Goal: Information Seeking & Learning: Compare options

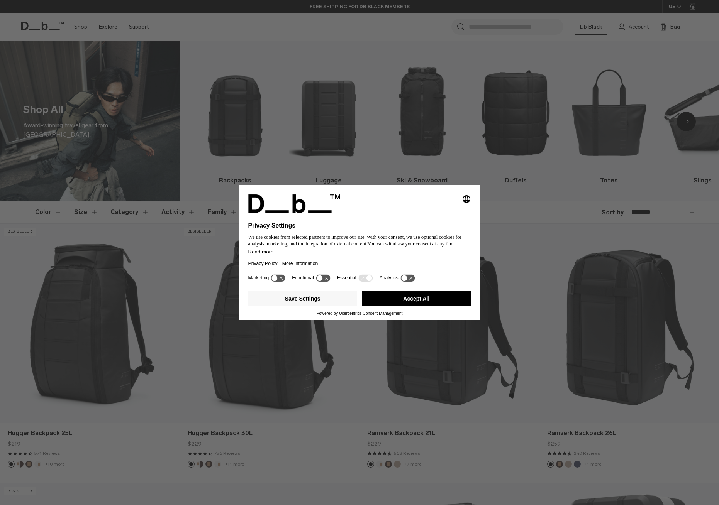
click at [412, 300] on button "Accept All" at bounding box center [416, 298] width 109 height 15
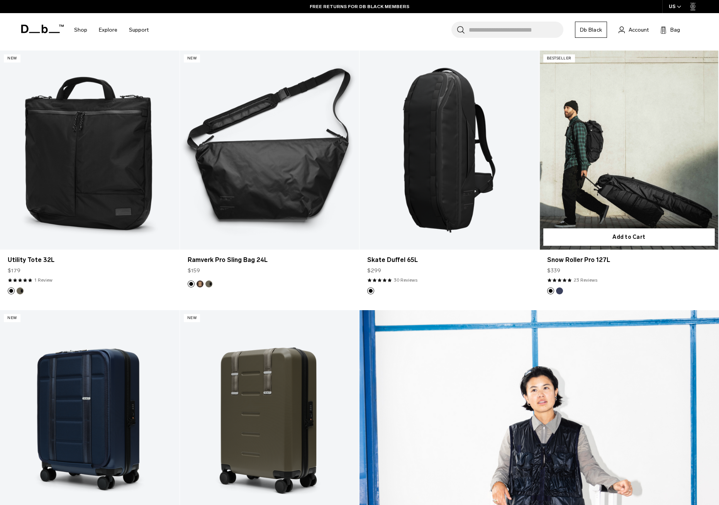
scroll to position [641, 0]
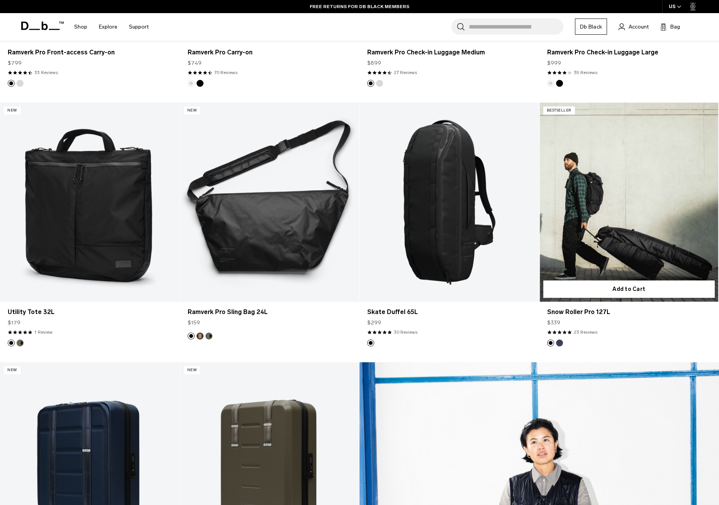
click at [613, 212] on link "Snow Roller Pro 127L" at bounding box center [628, 202] width 179 height 199
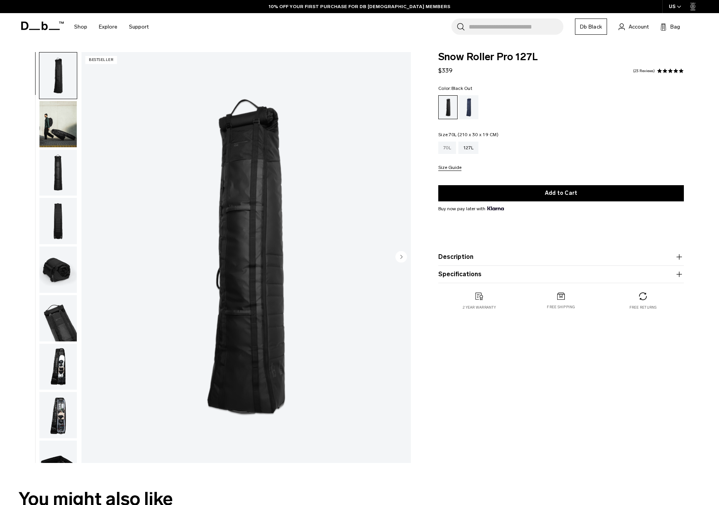
click at [450, 149] on div "70L" at bounding box center [447, 148] width 18 height 12
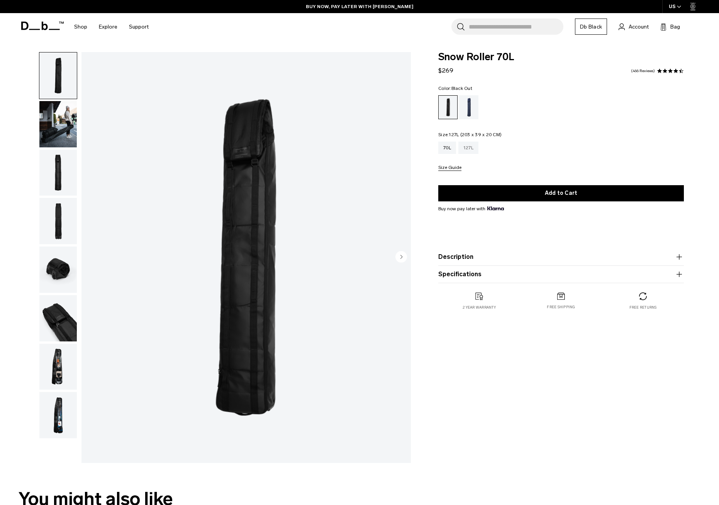
click at [467, 149] on div "127L" at bounding box center [468, 148] width 20 height 12
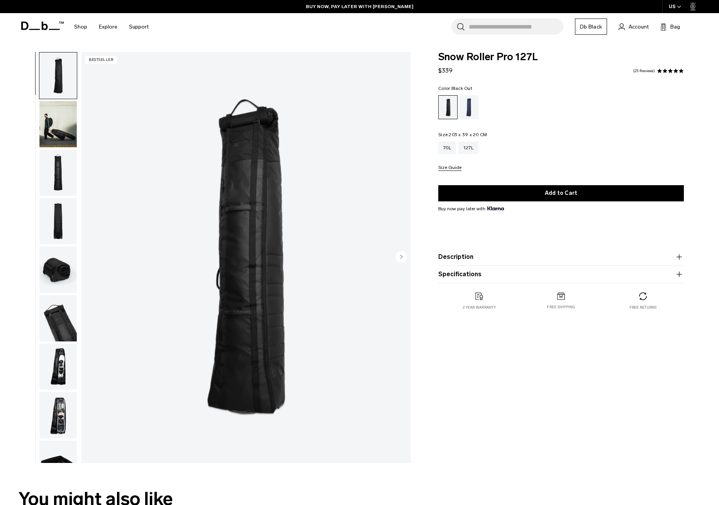
click at [55, 130] on img "button" at bounding box center [57, 124] width 37 height 46
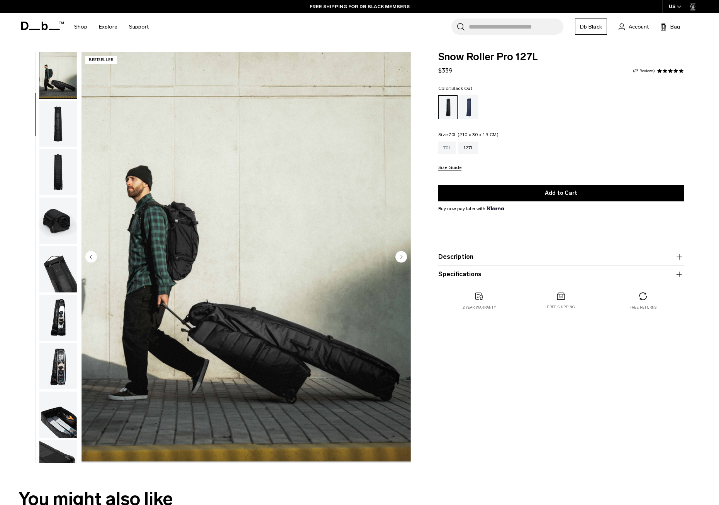
click at [448, 147] on div "70L" at bounding box center [447, 148] width 18 height 12
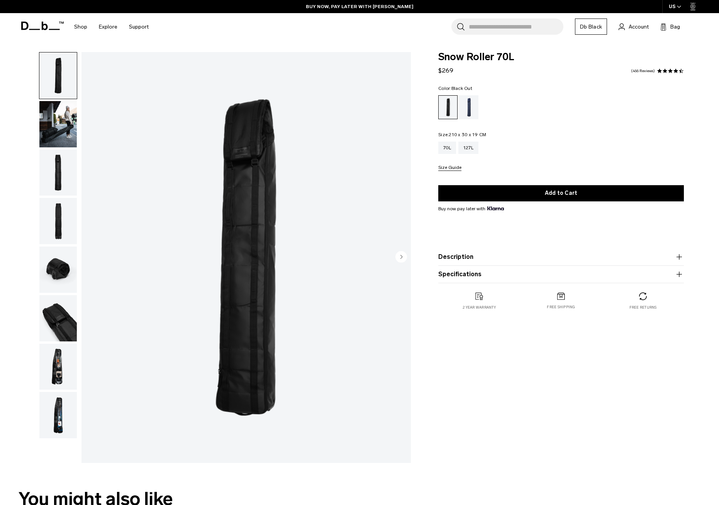
click at [63, 174] on img "button" at bounding box center [57, 173] width 37 height 46
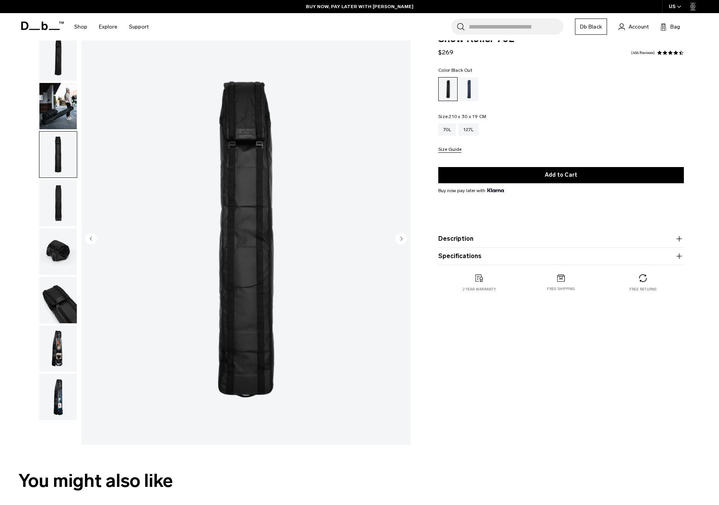
scroll to position [19, 0]
click at [61, 203] on img "button" at bounding box center [57, 202] width 37 height 46
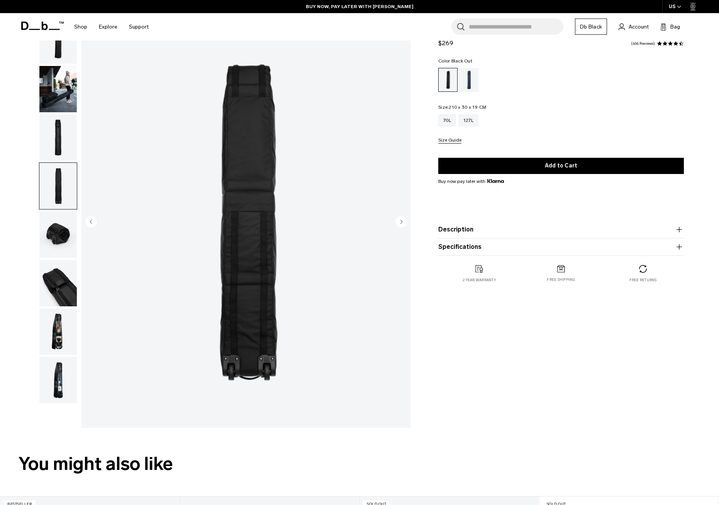
scroll to position [38, 0]
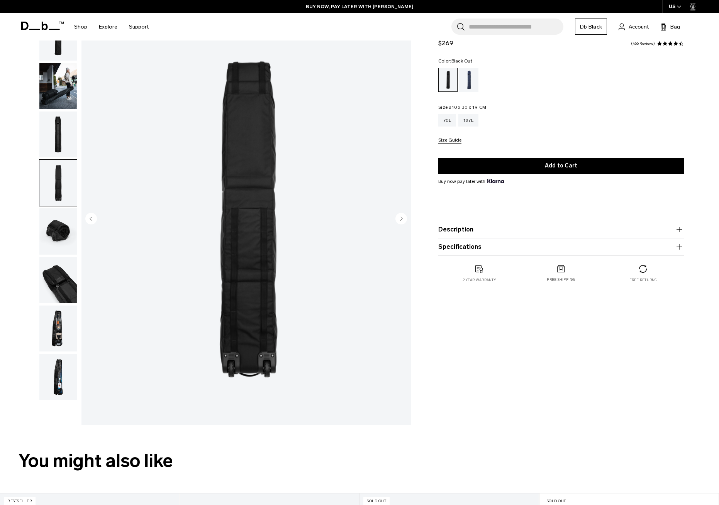
click at [64, 239] on img "button" at bounding box center [57, 231] width 37 height 46
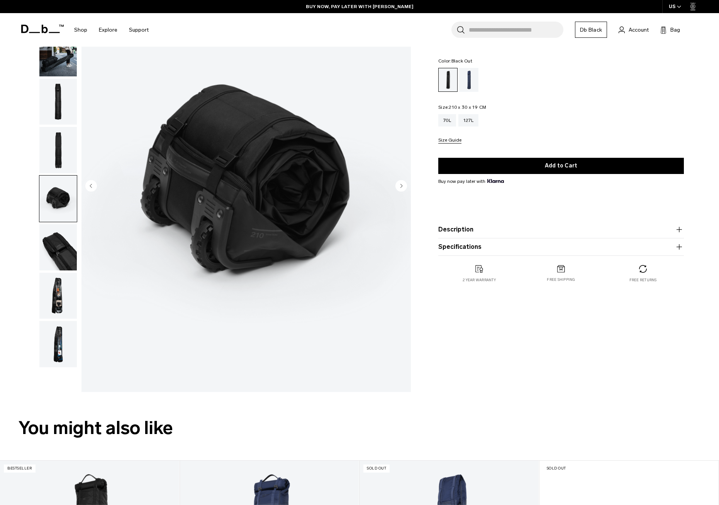
scroll to position [71, 0]
click at [64, 243] on img "button" at bounding box center [57, 247] width 37 height 46
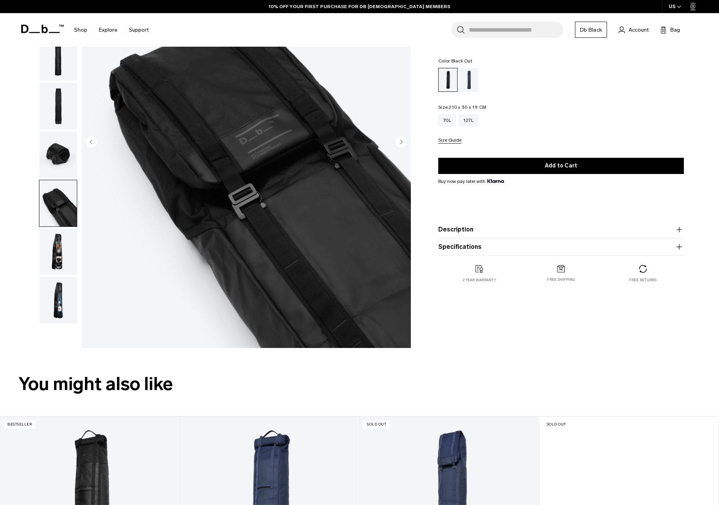
scroll to position [115, 0]
click at [59, 263] on img "button" at bounding box center [57, 252] width 37 height 46
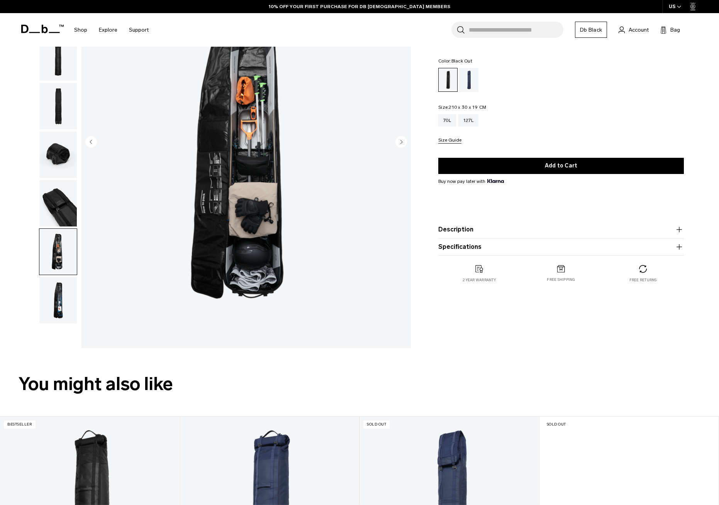
click at [56, 285] on img "button" at bounding box center [57, 300] width 37 height 46
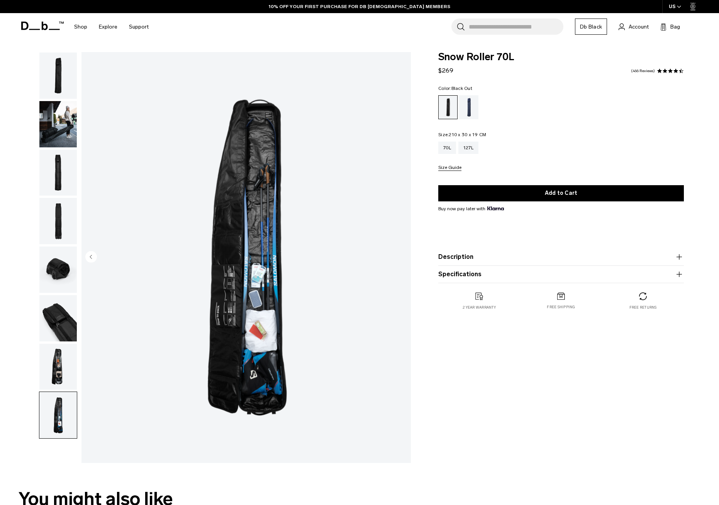
scroll to position [0, 0]
click at [474, 148] on div "127L" at bounding box center [468, 148] width 20 height 12
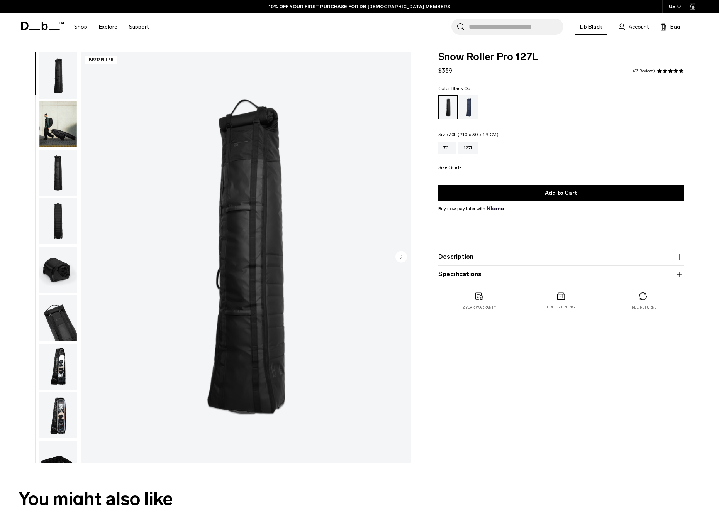
click at [449, 147] on div "70L" at bounding box center [447, 148] width 18 height 12
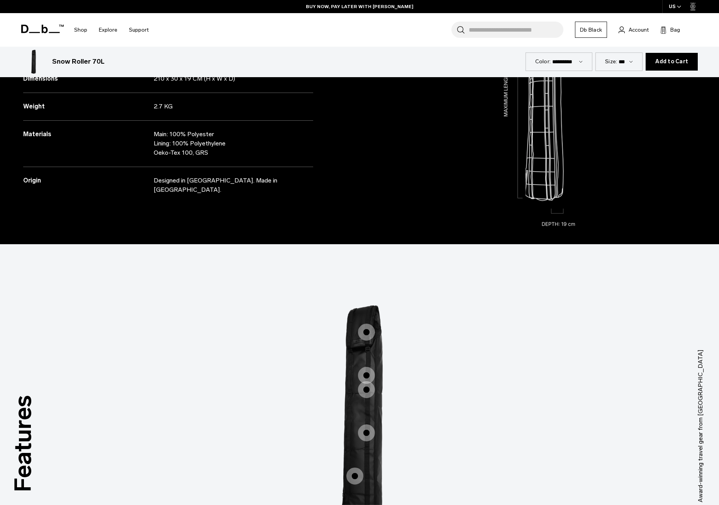
scroll to position [1020, 0]
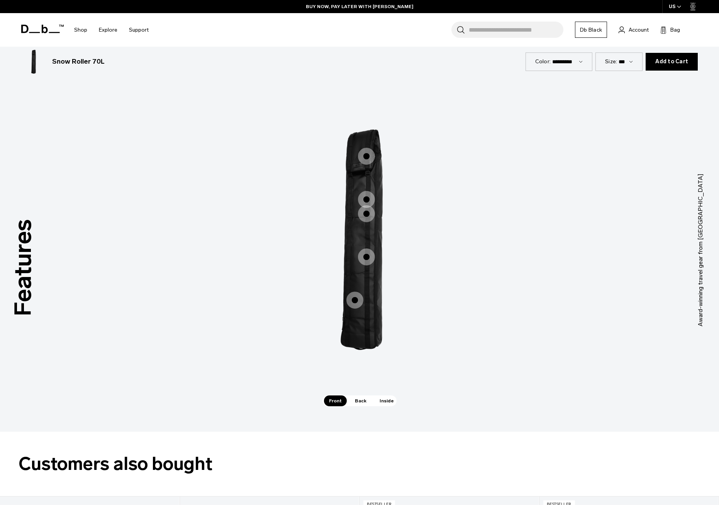
click at [362, 401] on span "Back" at bounding box center [361, 401] width 22 height 11
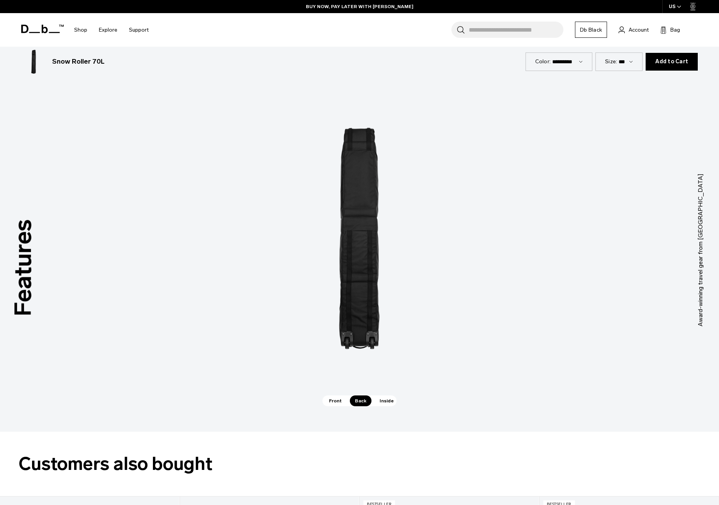
click at [386, 400] on span "Inside" at bounding box center [386, 401] width 24 height 11
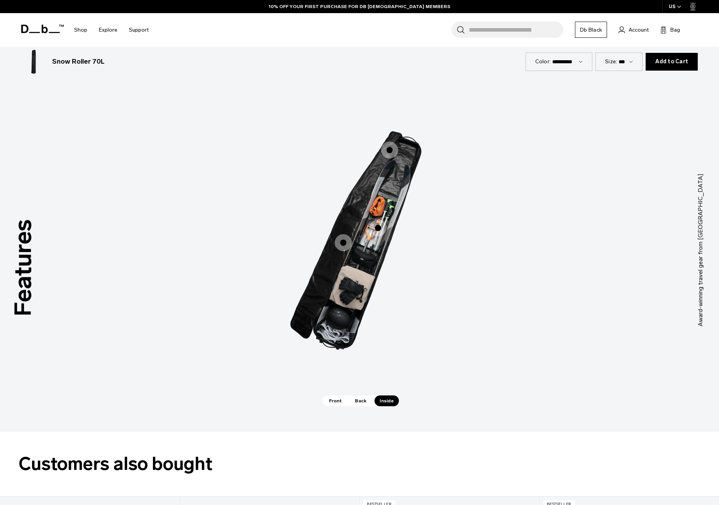
click at [344, 241] on span "3 / 3" at bounding box center [343, 242] width 17 height 17
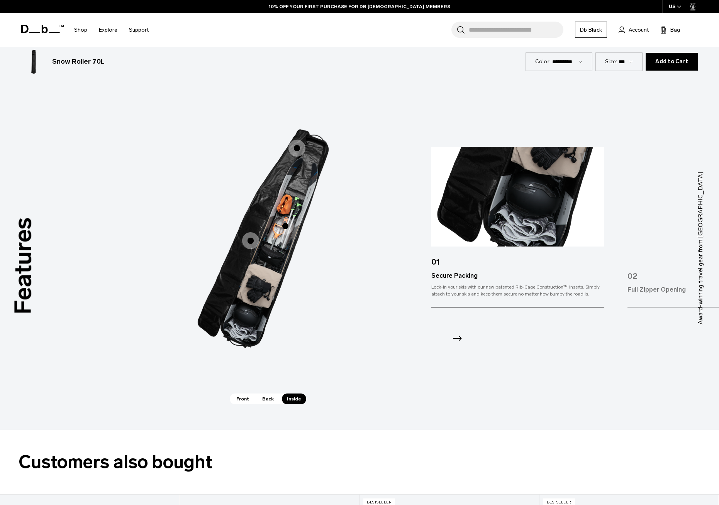
scroll to position [1022, 0]
click at [656, 217] on img at bounding box center [713, 197] width 173 height 100
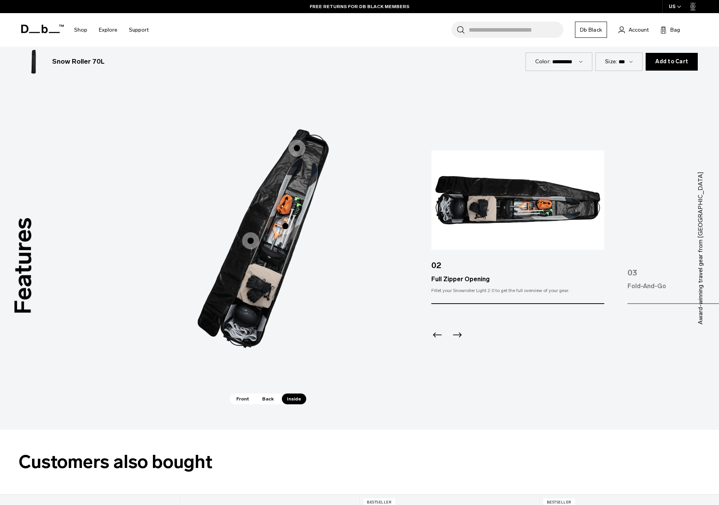
click at [655, 224] on img at bounding box center [713, 201] width 173 height 100
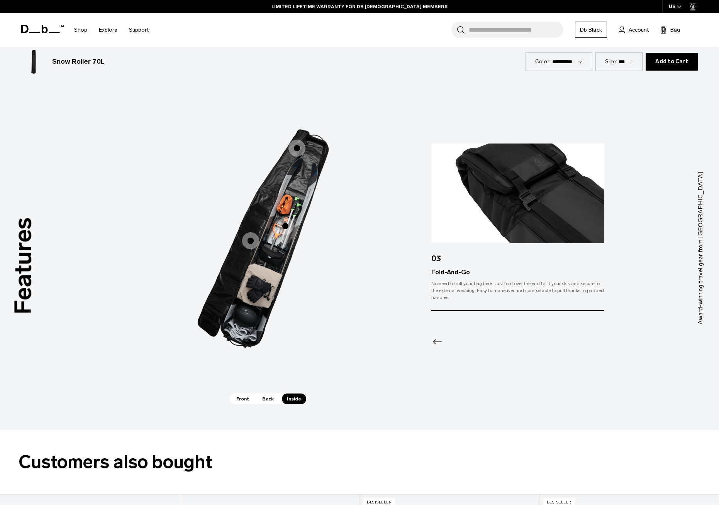
click at [640, 225] on div "01 Secure Packing Lock-in your skis with our new patented Rib-Cage Construction…" at bounding box center [575, 248] width 288 height 209
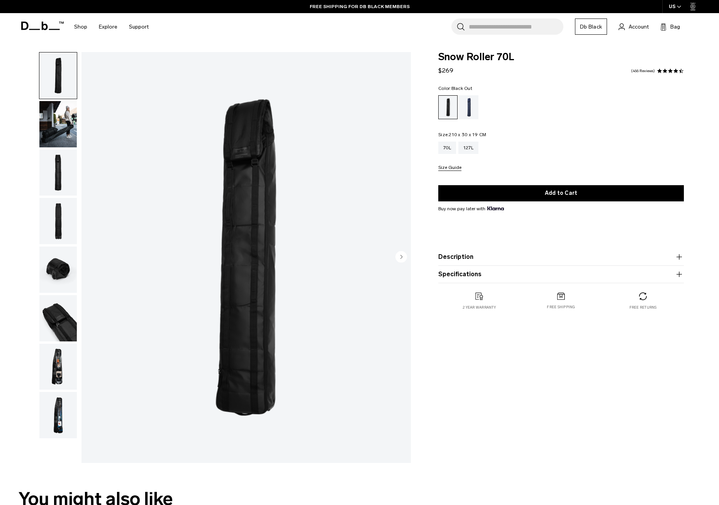
scroll to position [0, 0]
click at [460, 253] on button "Description" at bounding box center [560, 256] width 245 height 9
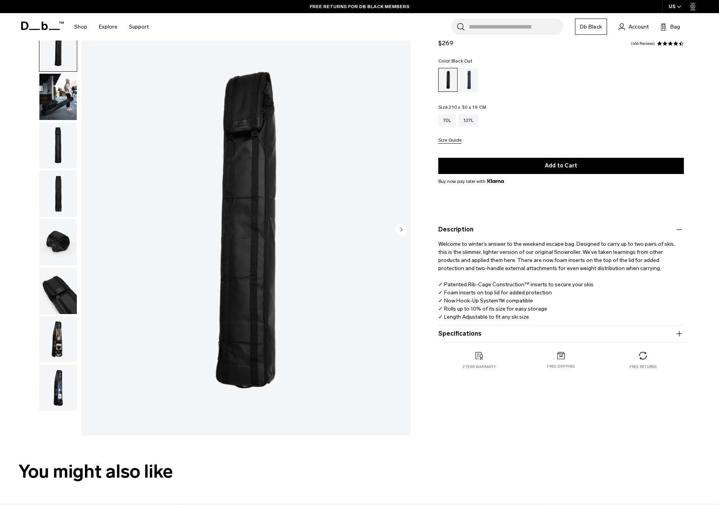
scroll to position [14, 0]
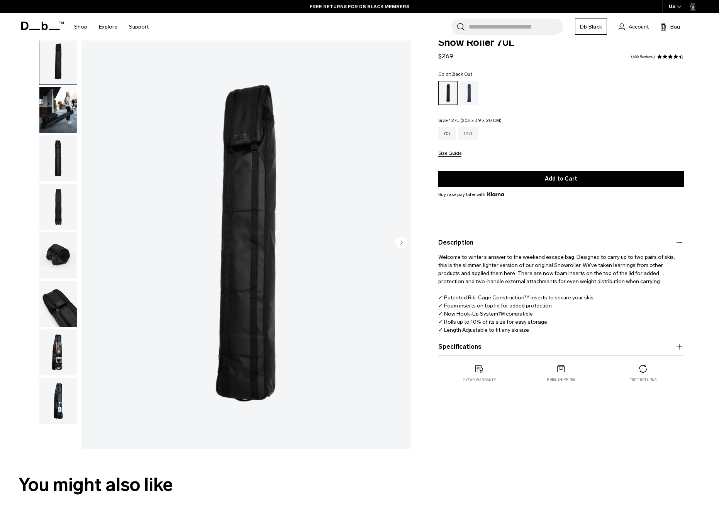
click at [469, 131] on div "127L" at bounding box center [468, 133] width 20 height 12
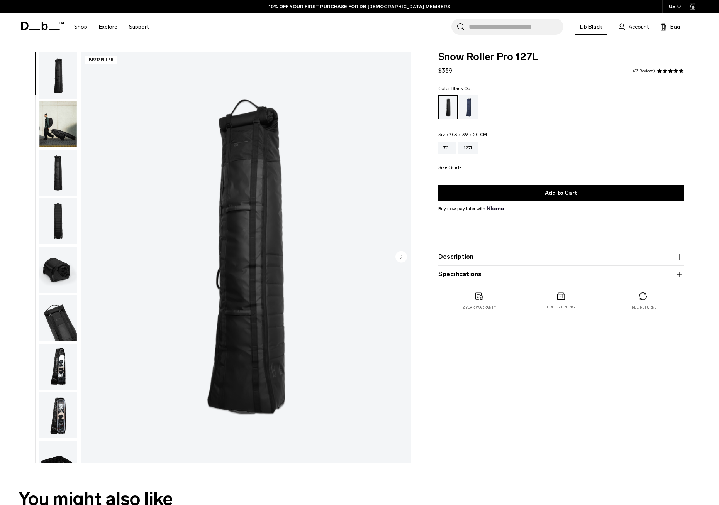
click at [460, 255] on button "Description" at bounding box center [560, 256] width 245 height 9
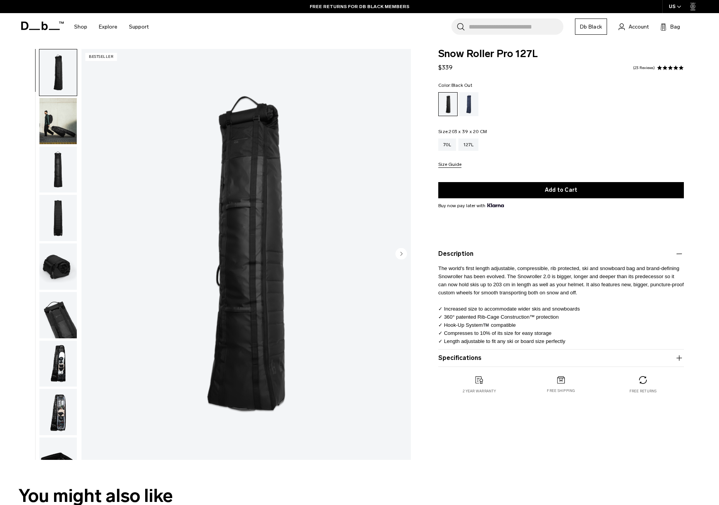
scroll to position [5, 0]
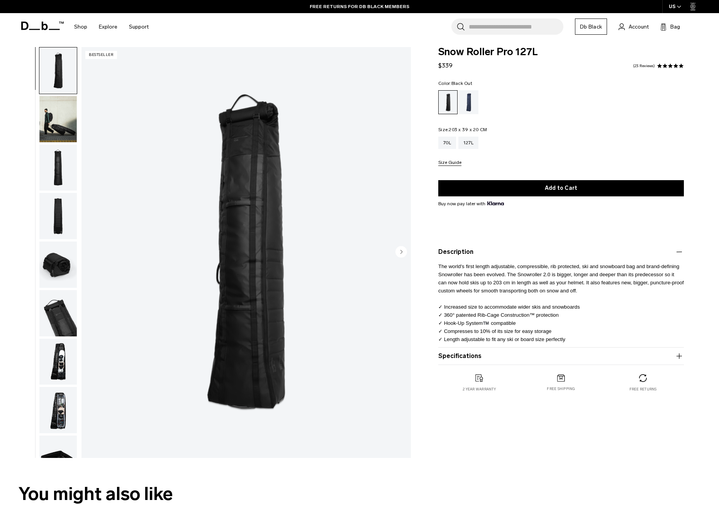
click at [474, 356] on button "Specifications" at bounding box center [560, 356] width 245 height 9
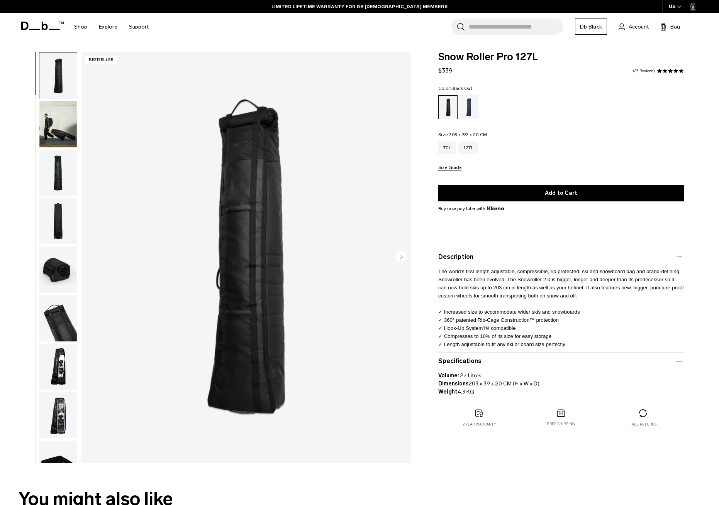
scroll to position [0, 0]
click at [219, 172] on img "1 / 10" at bounding box center [245, 257] width 329 height 411
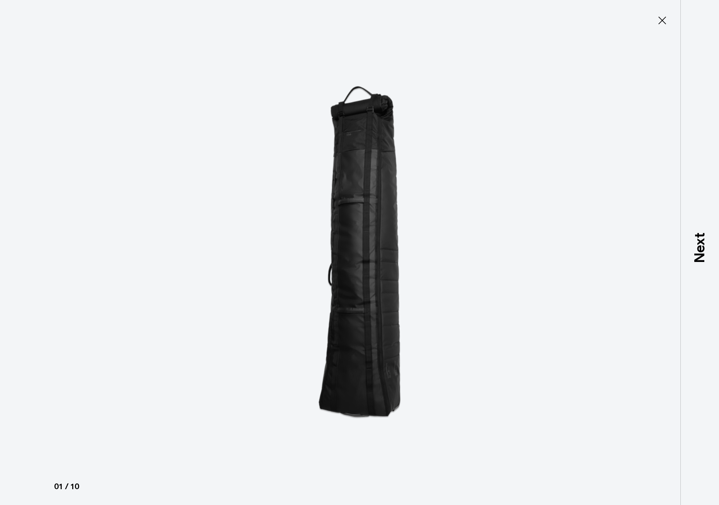
click at [219, 172] on img at bounding box center [359, 252] width 347 height 505
click at [662, 18] on icon at bounding box center [662, 20] width 12 height 12
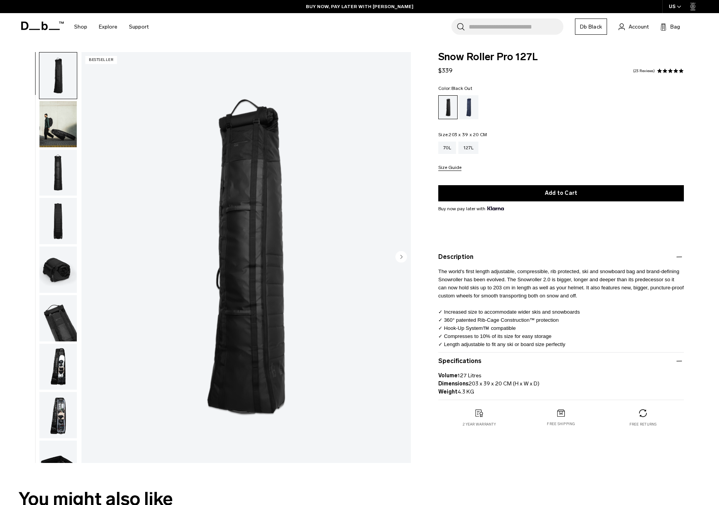
click at [320, 164] on img "1 / 10" at bounding box center [245, 257] width 329 height 411
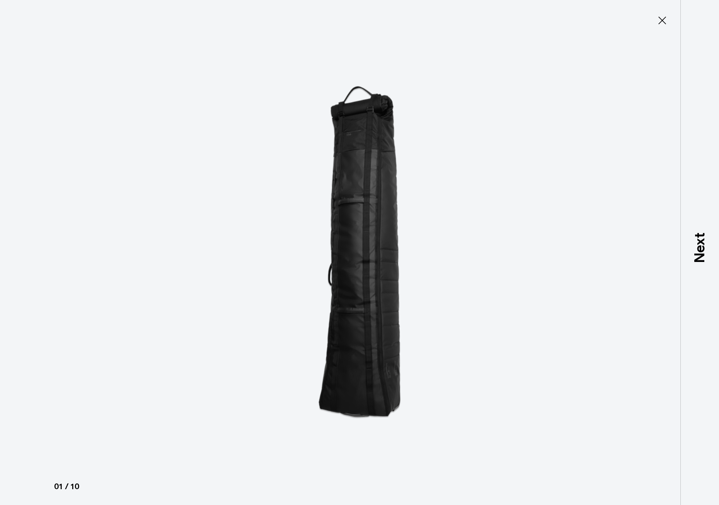
click at [320, 164] on img at bounding box center [359, 252] width 347 height 505
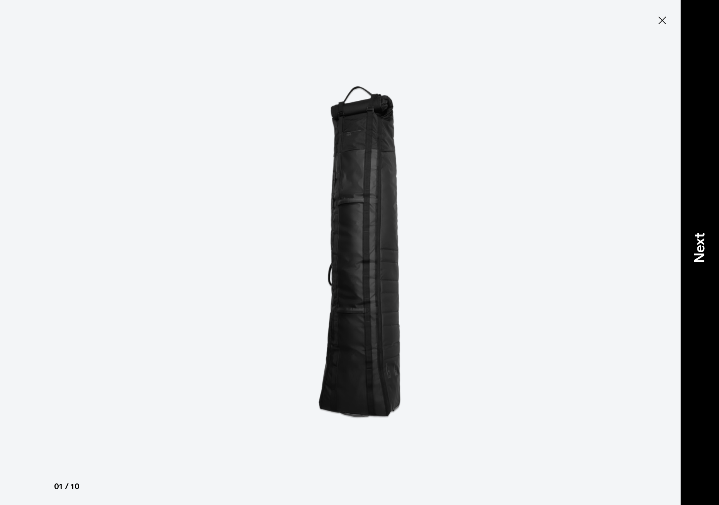
click at [696, 239] on p "Next" at bounding box center [699, 248] width 21 height 30
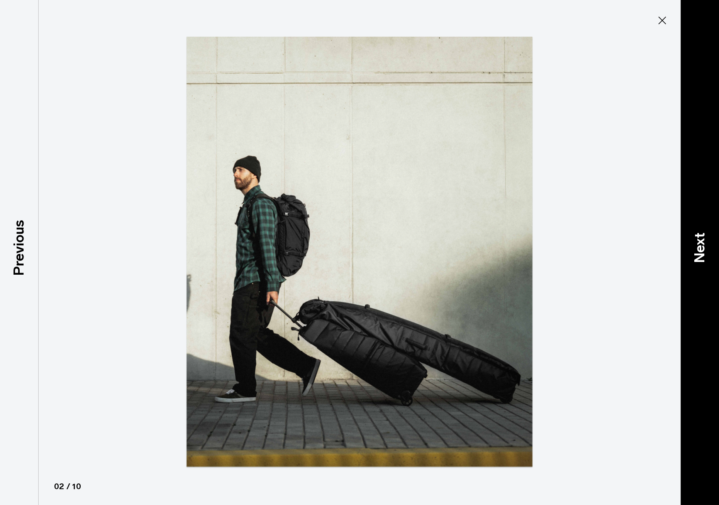
click at [700, 241] on p "Next" at bounding box center [699, 248] width 21 height 30
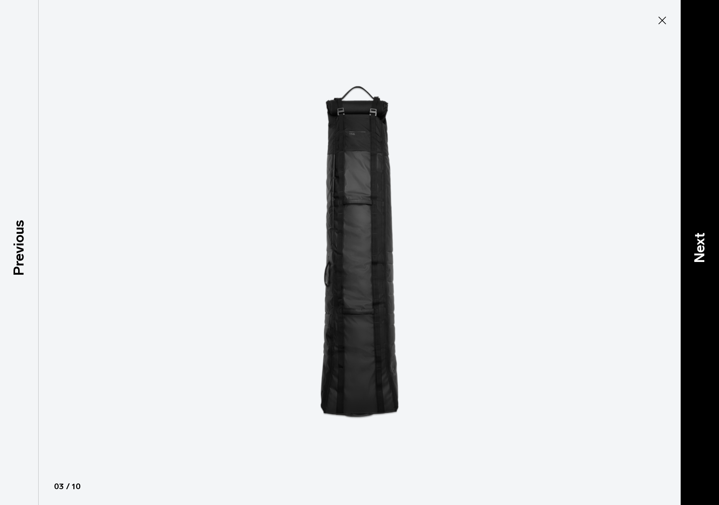
click at [700, 241] on p "Next" at bounding box center [699, 248] width 21 height 30
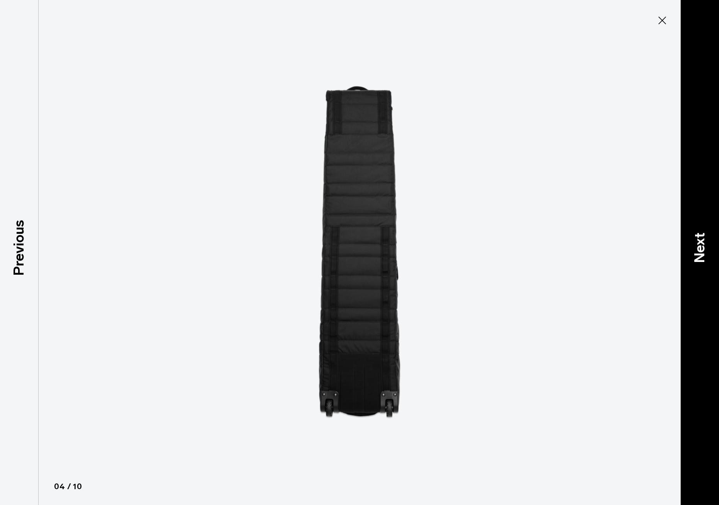
click at [700, 241] on p "Next" at bounding box center [699, 248] width 21 height 30
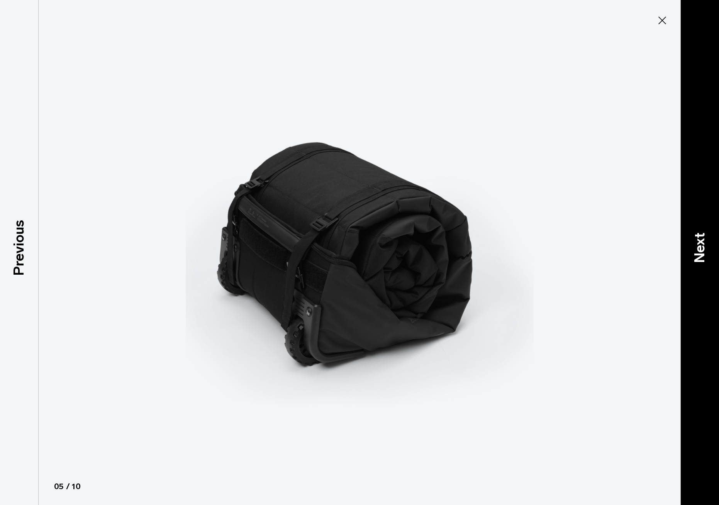
click at [700, 241] on p "Next" at bounding box center [699, 248] width 21 height 30
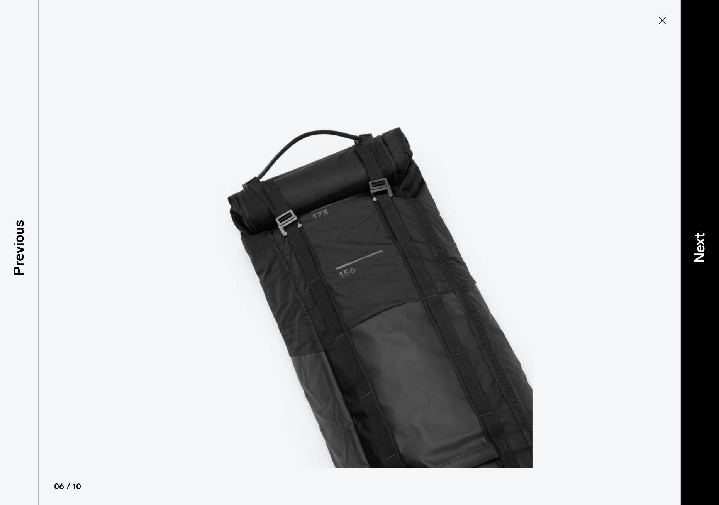
click at [700, 241] on p "Next" at bounding box center [699, 248] width 21 height 30
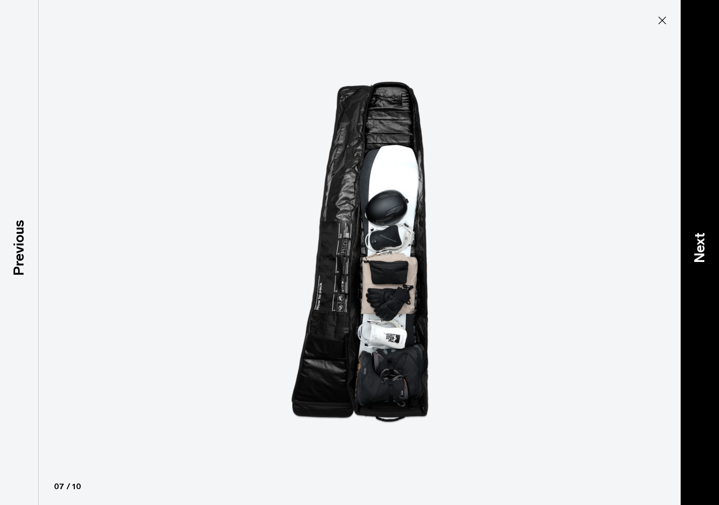
click at [700, 241] on p "Next" at bounding box center [699, 248] width 21 height 30
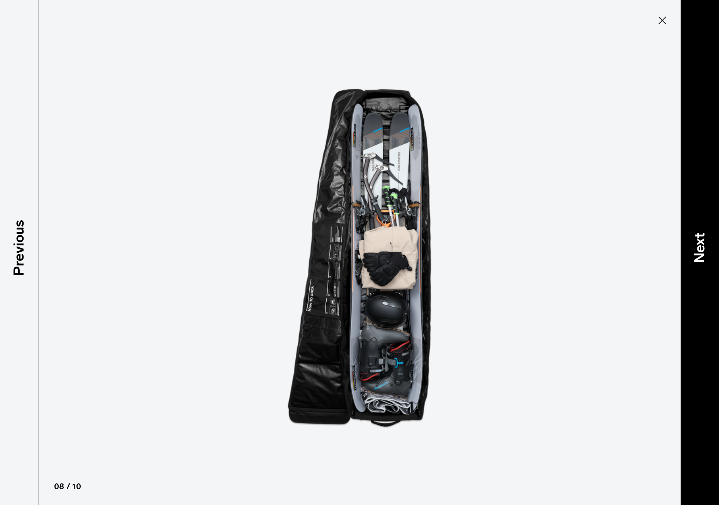
click at [700, 241] on p "Next" at bounding box center [699, 248] width 21 height 30
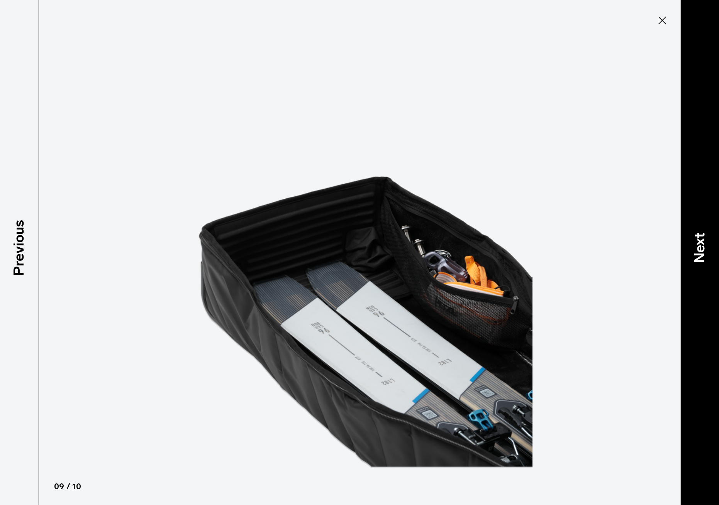
click at [700, 240] on p "Next" at bounding box center [699, 248] width 21 height 30
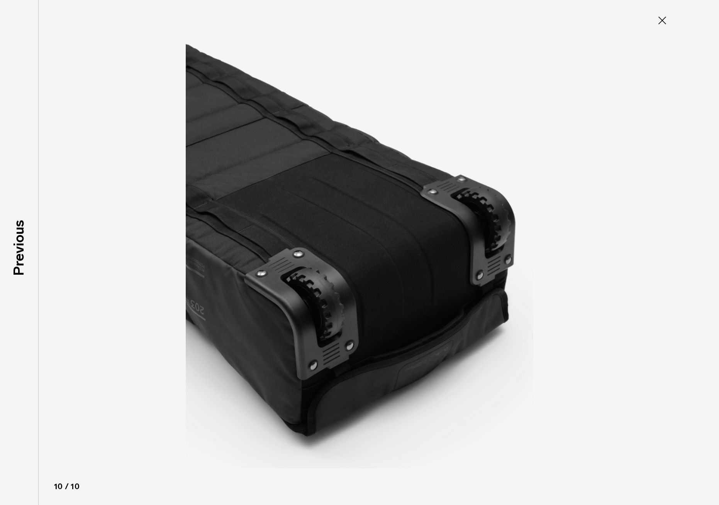
click at [663, 19] on icon at bounding box center [662, 20] width 12 height 12
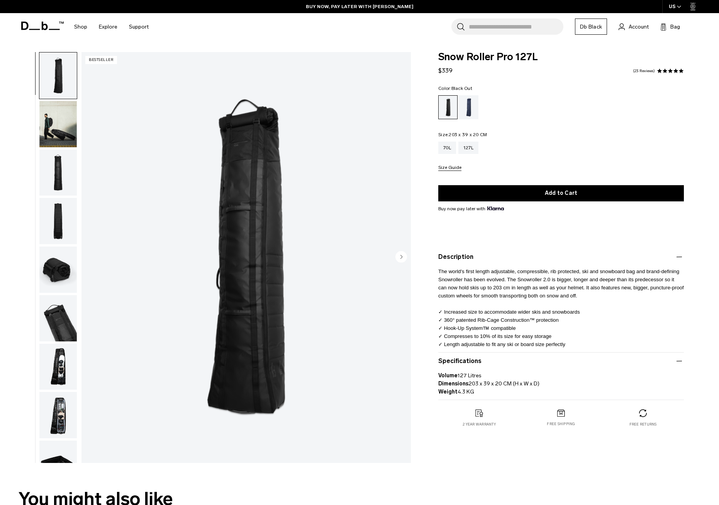
click at [56, 124] on img "button" at bounding box center [57, 124] width 37 height 46
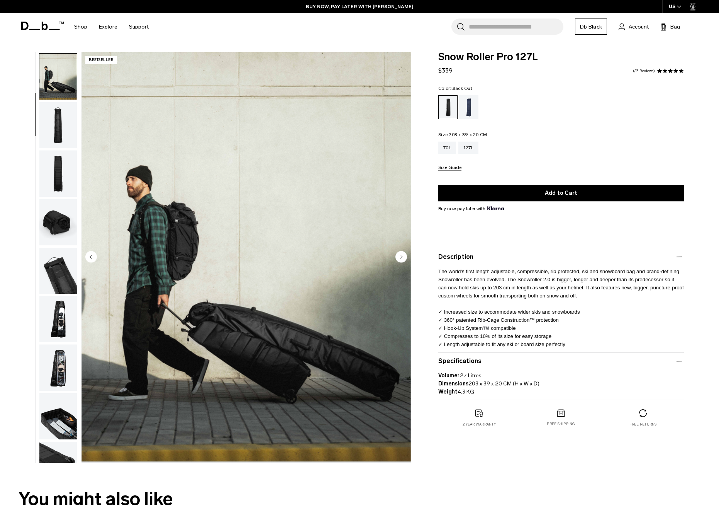
scroll to position [49, 0]
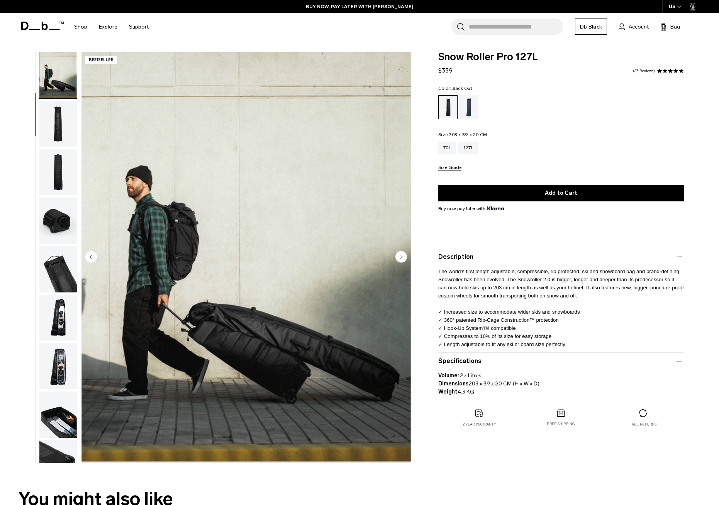
click at [59, 124] on img "button" at bounding box center [57, 124] width 37 height 46
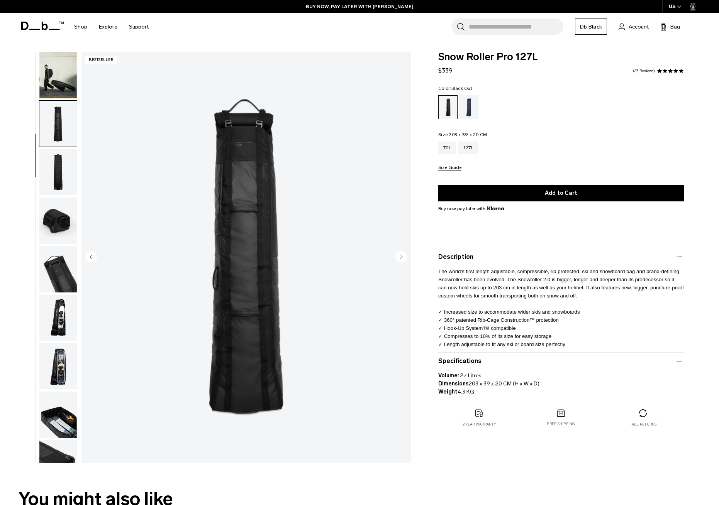
scroll to position [76, 0]
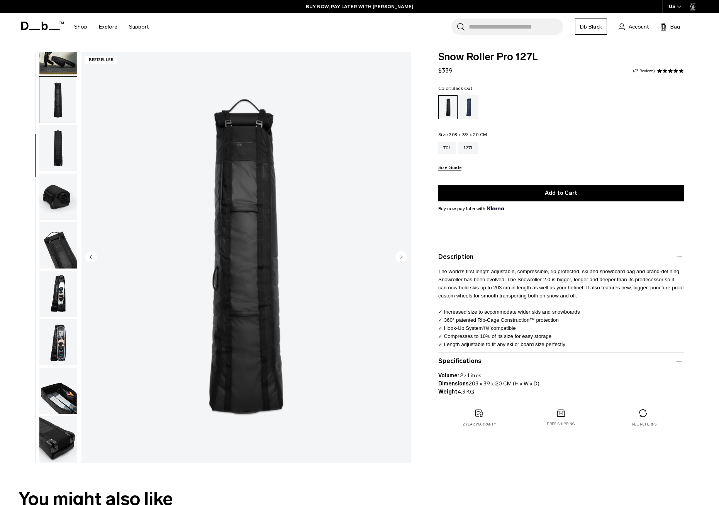
click at [61, 150] on img "button" at bounding box center [57, 148] width 37 height 46
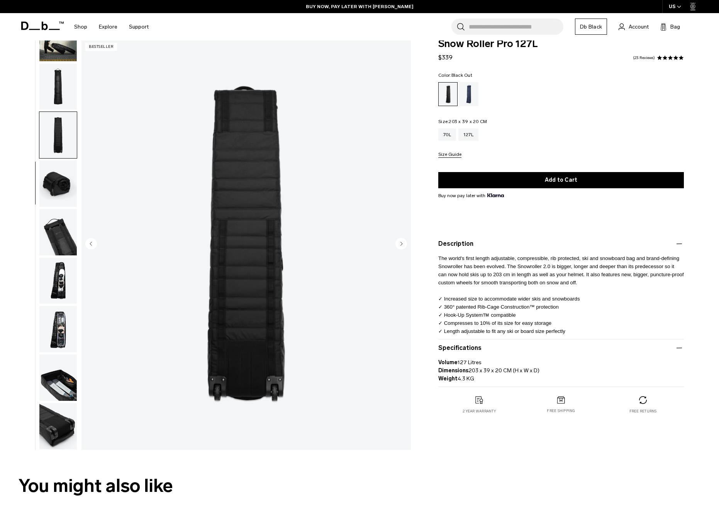
scroll to position [15, 0]
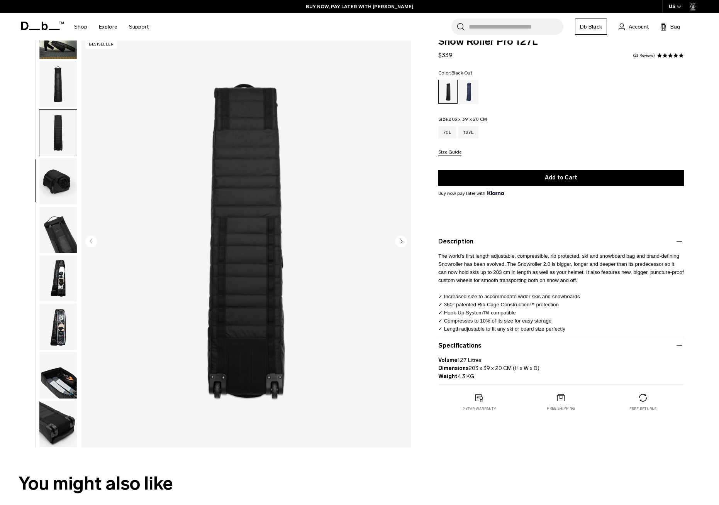
click at [60, 176] on img "button" at bounding box center [57, 181] width 37 height 46
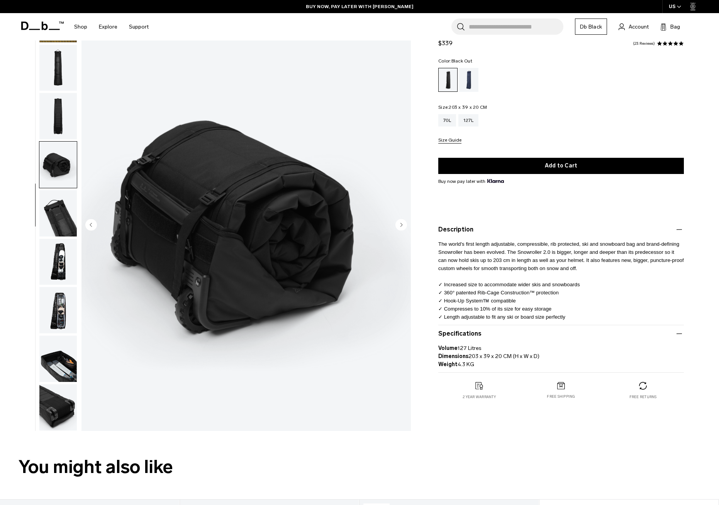
scroll to position [33, 0]
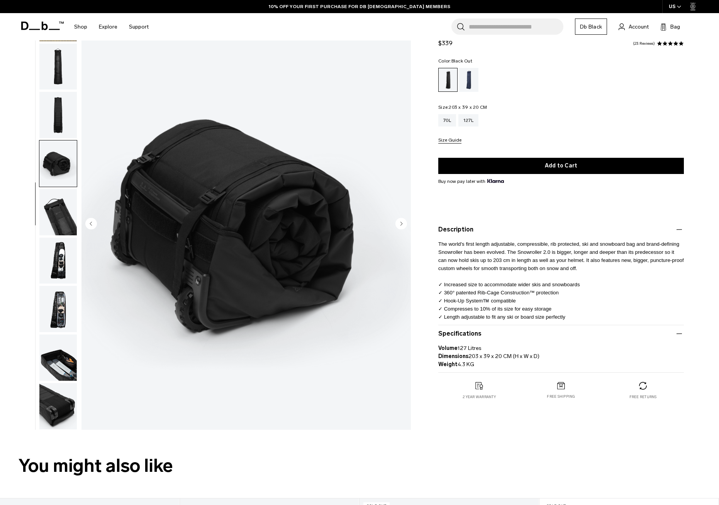
click at [401, 224] on icon "Next slide" at bounding box center [402, 223] width 2 height 3
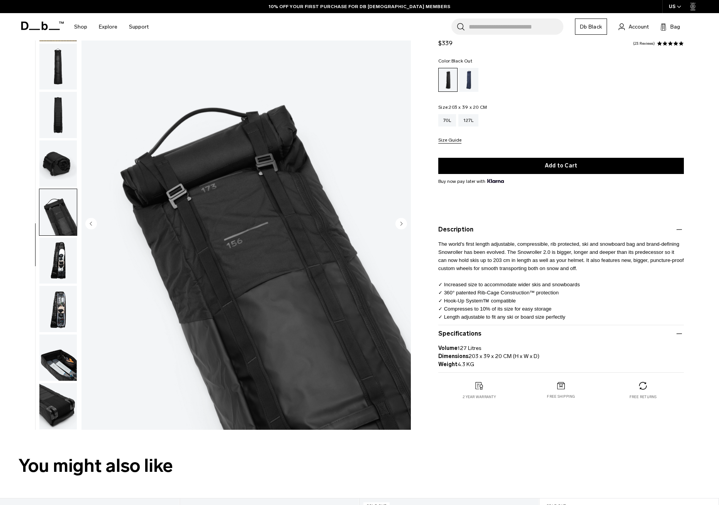
click at [401, 224] on icon "Next slide" at bounding box center [402, 223] width 2 height 3
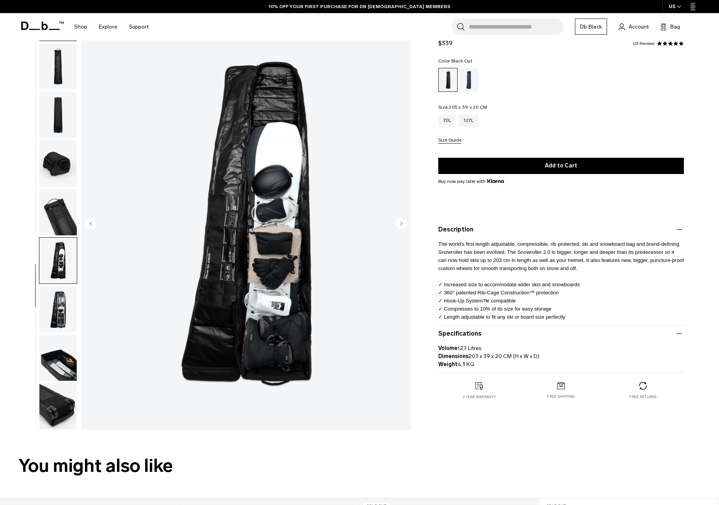
click at [402, 223] on icon "Next slide" at bounding box center [402, 223] width 2 height 3
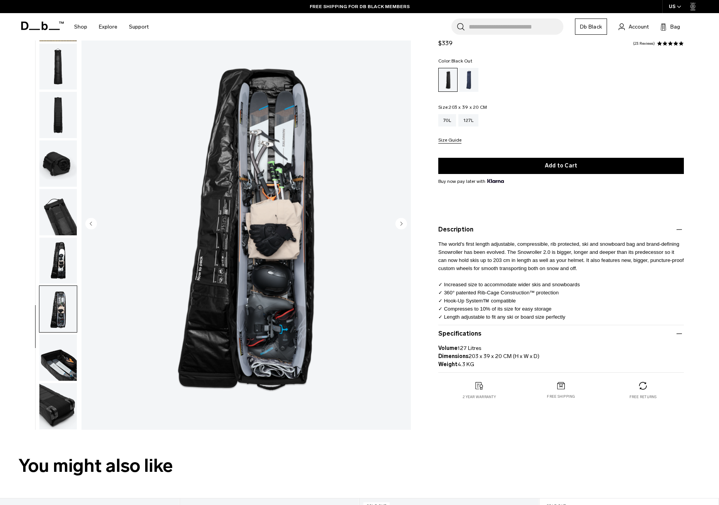
click at [401, 223] on icon "Next slide" at bounding box center [402, 223] width 2 height 3
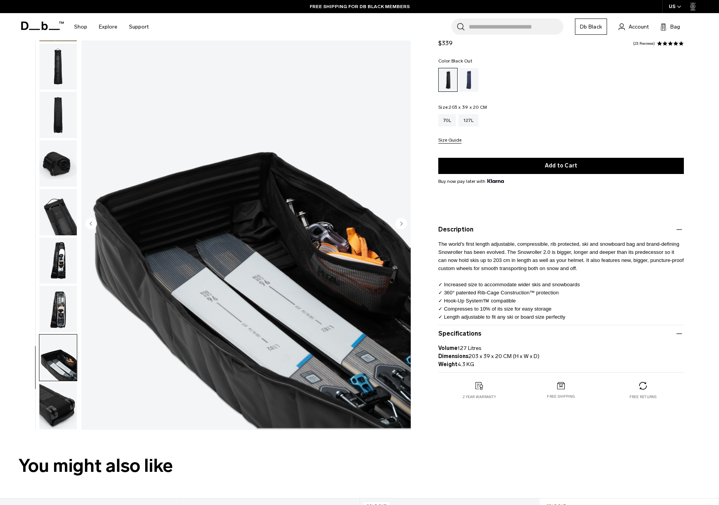
click at [401, 223] on icon "Next slide" at bounding box center [402, 223] width 2 height 3
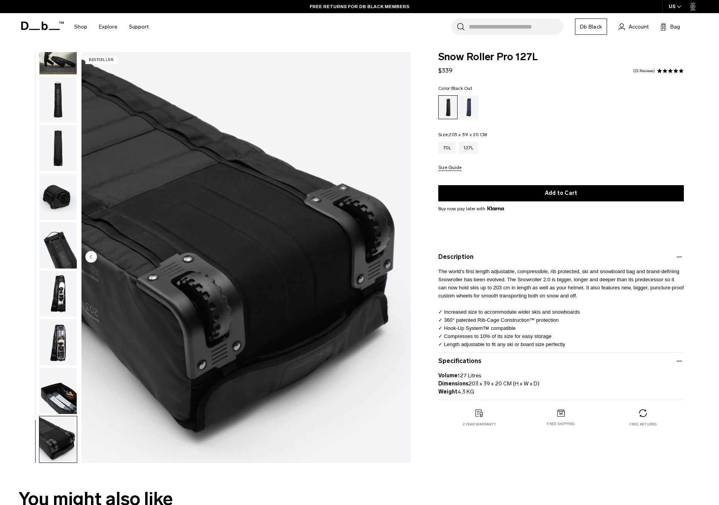
scroll to position [0, 0]
click at [469, 103] on div "Blue Hour" at bounding box center [469, 107] width 20 height 24
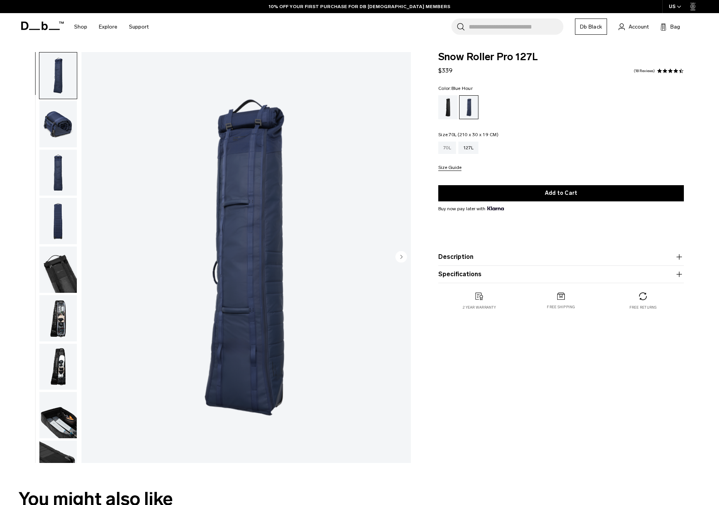
click at [447, 148] on div "70L" at bounding box center [447, 148] width 18 height 12
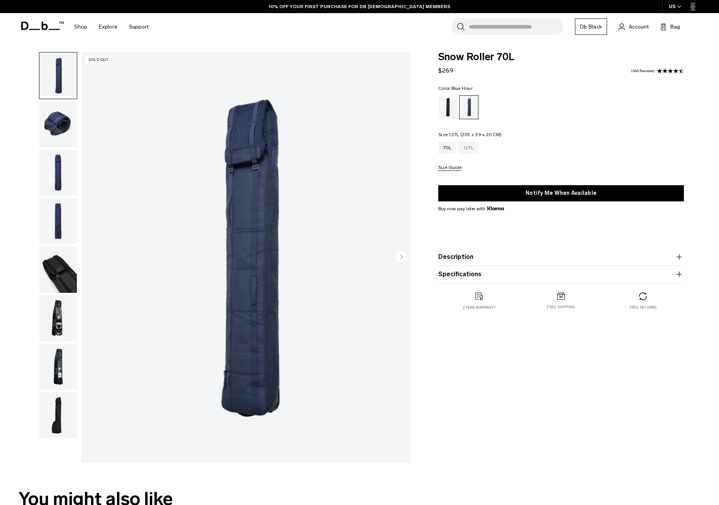
click at [471, 148] on div "127L" at bounding box center [468, 148] width 20 height 12
click at [467, 275] on button "Specifications" at bounding box center [560, 274] width 245 height 9
click at [448, 149] on div "70L" at bounding box center [447, 148] width 18 height 12
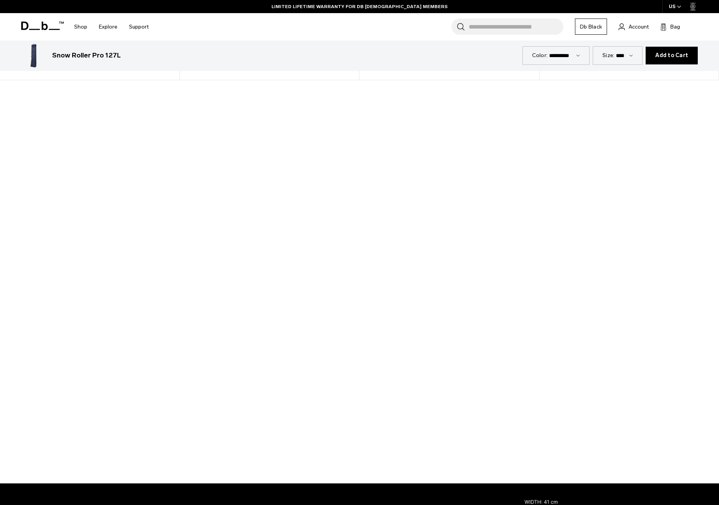
scroll to position [736, 0]
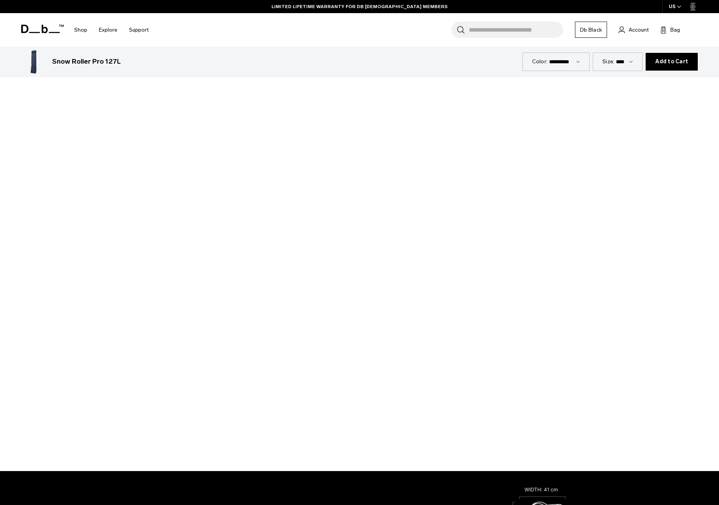
click at [362, 267] on div at bounding box center [359, 270] width 719 height 404
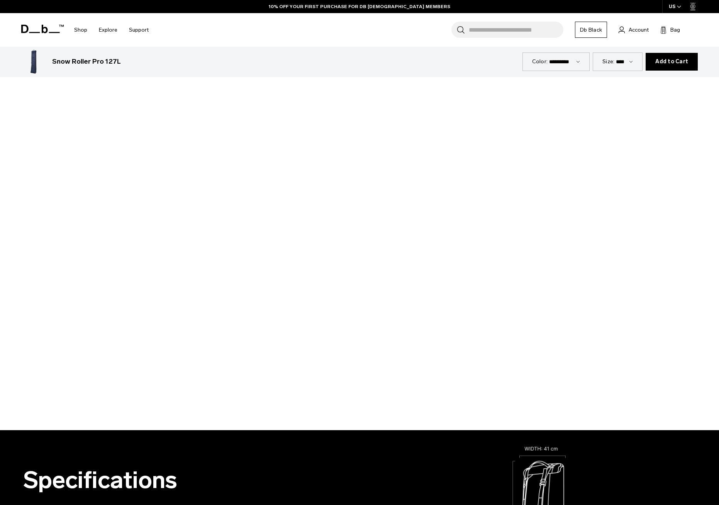
scroll to position [778, 0]
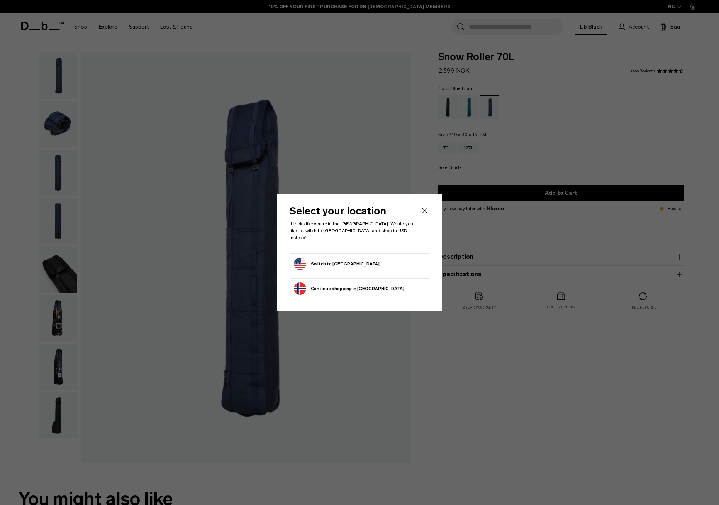
click at [334, 259] on button "Switch to United States" at bounding box center [337, 264] width 86 height 12
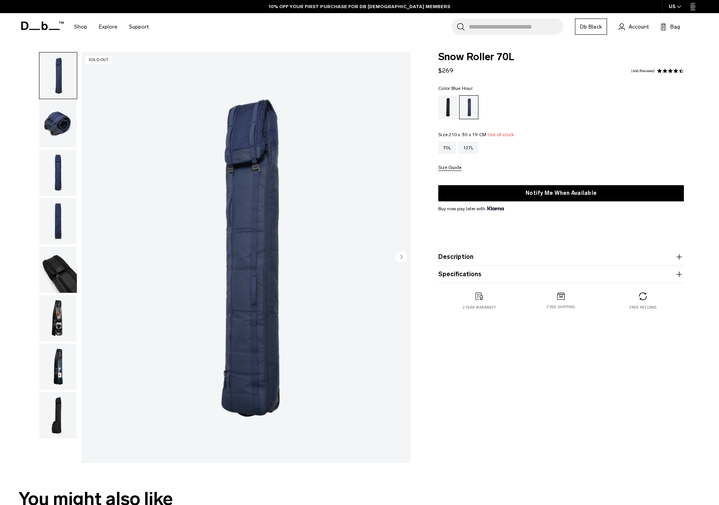
click at [460, 275] on button "Specifications" at bounding box center [560, 274] width 245 height 9
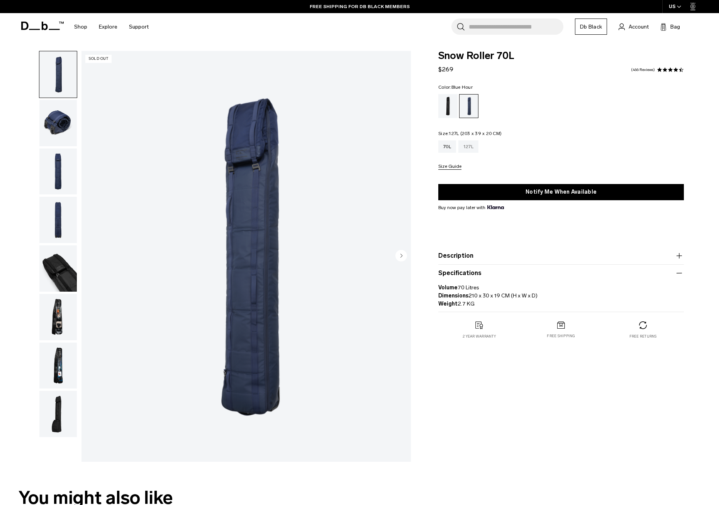
scroll to position [2, 0]
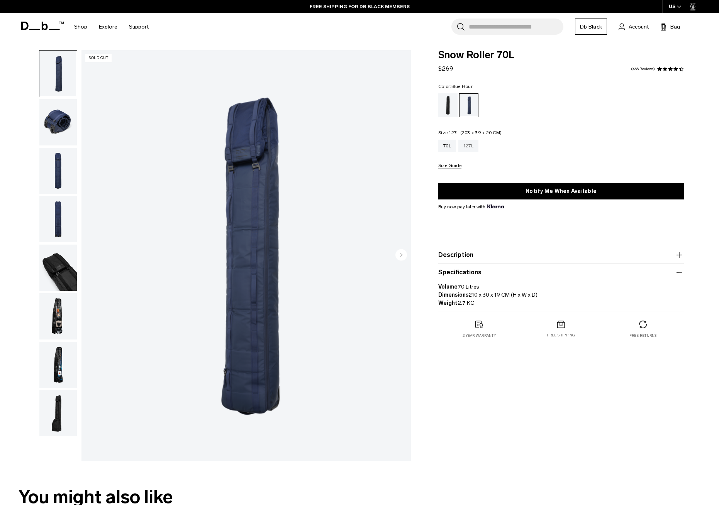
click at [471, 149] on div "127L" at bounding box center [468, 146] width 20 height 12
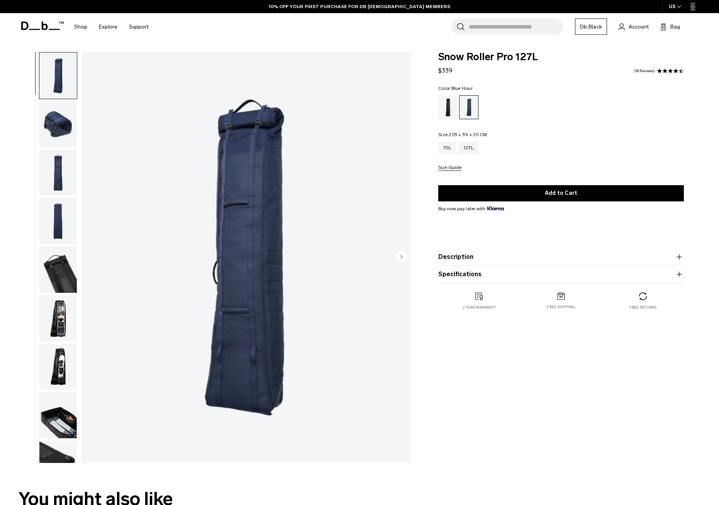
click at [457, 275] on button "Specifications" at bounding box center [560, 274] width 245 height 9
click at [448, 146] on div "70L" at bounding box center [447, 148] width 18 height 12
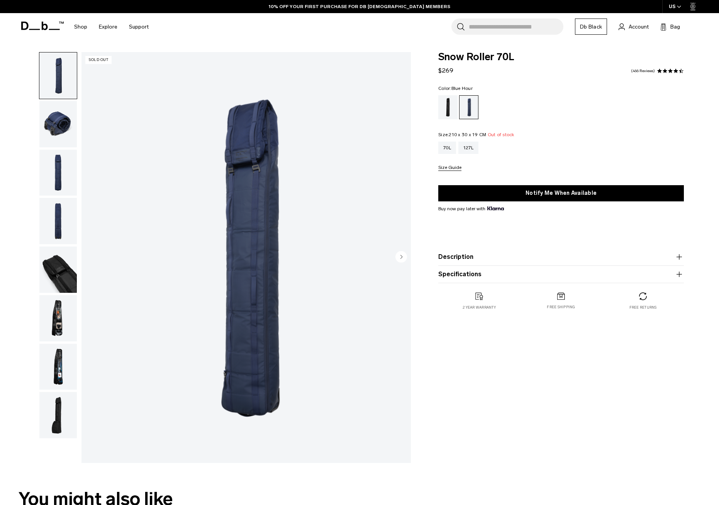
click at [64, 124] on img "button" at bounding box center [57, 124] width 37 height 46
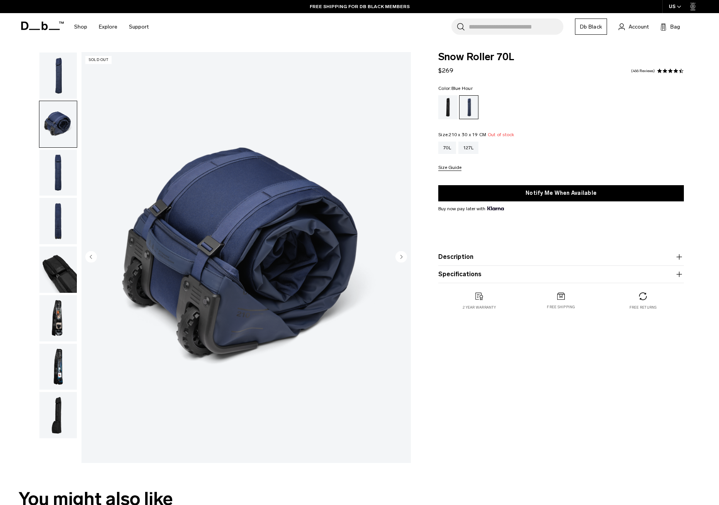
click at [66, 180] on img "button" at bounding box center [57, 173] width 37 height 46
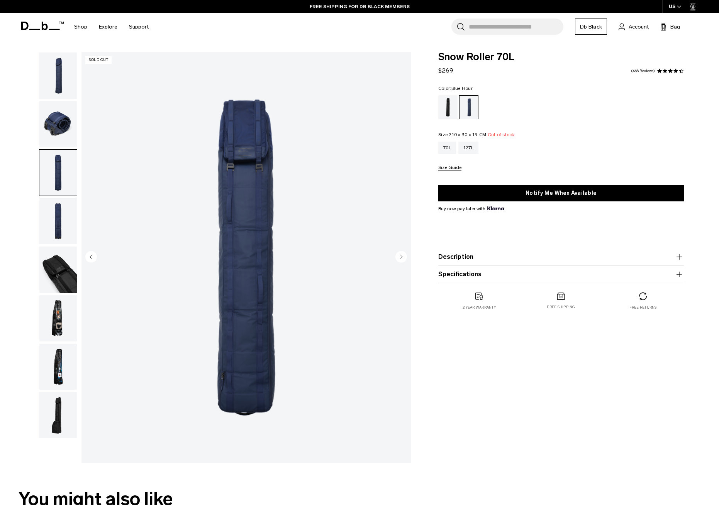
click at [62, 220] on img "button" at bounding box center [57, 221] width 37 height 46
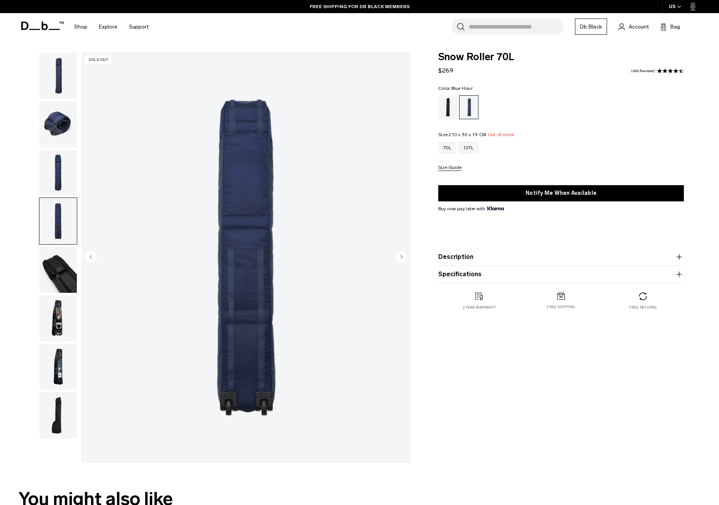
click at [63, 270] on img "button" at bounding box center [57, 270] width 37 height 46
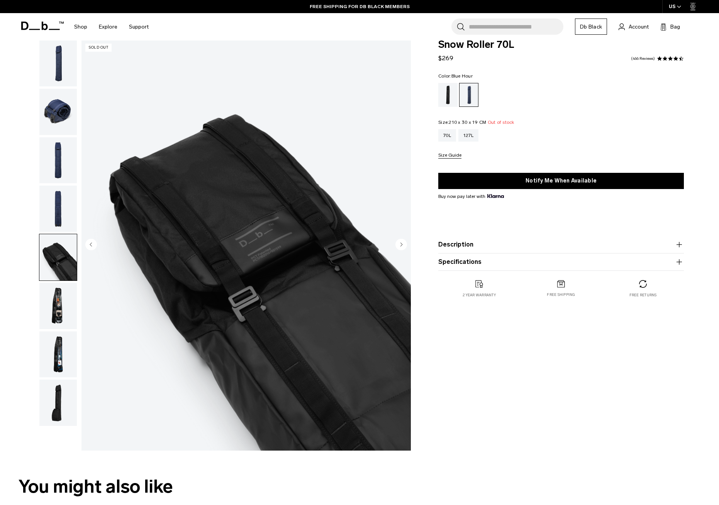
scroll to position [12, 0]
click at [66, 312] on img "button" at bounding box center [57, 306] width 37 height 46
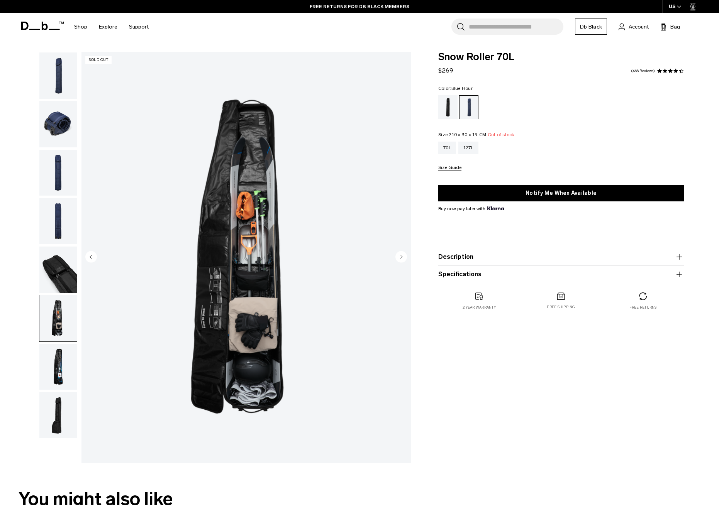
scroll to position [0, 0]
click at [64, 376] on img "button" at bounding box center [57, 367] width 37 height 46
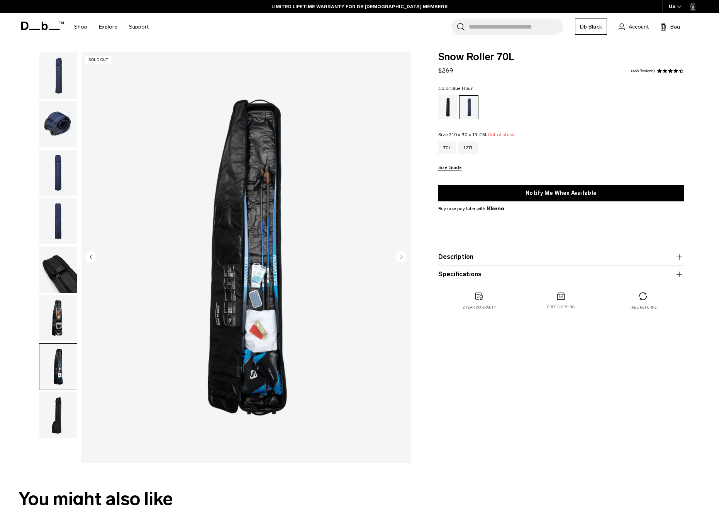
click at [58, 418] on img "button" at bounding box center [57, 415] width 37 height 46
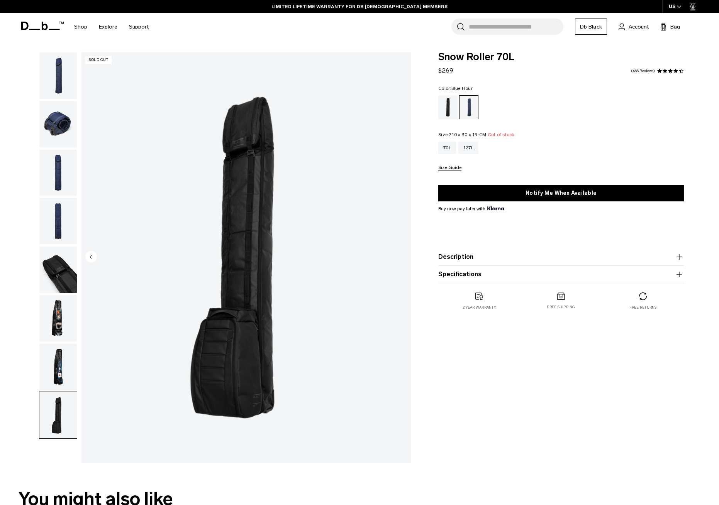
click at [57, 372] on img "button" at bounding box center [57, 367] width 37 height 46
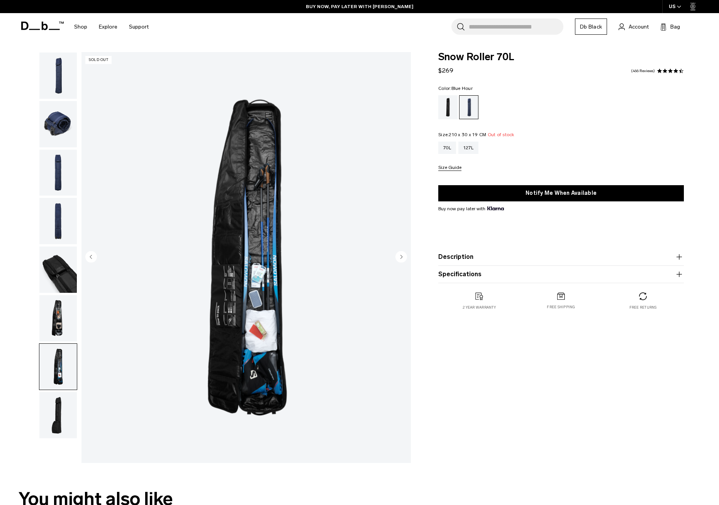
click at [59, 328] on img "button" at bounding box center [57, 318] width 37 height 46
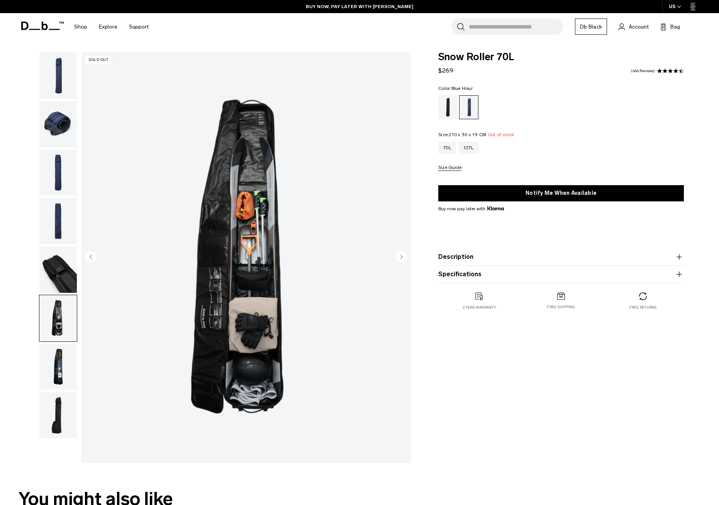
click at [62, 276] on img "button" at bounding box center [57, 270] width 37 height 46
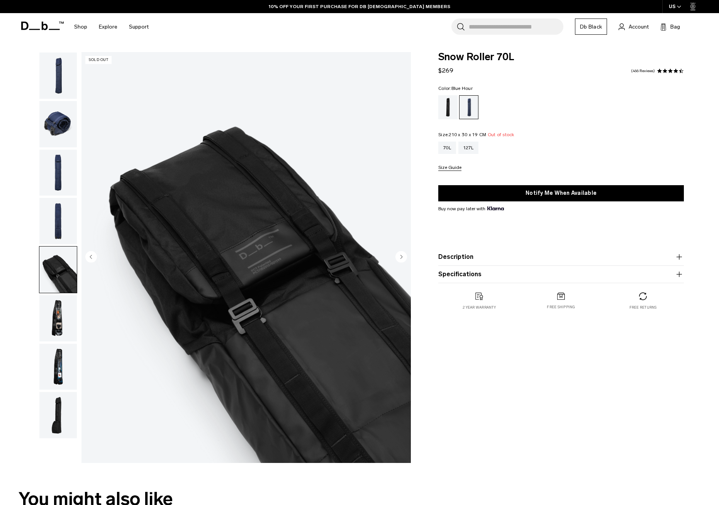
click at [67, 222] on img "button" at bounding box center [57, 221] width 37 height 46
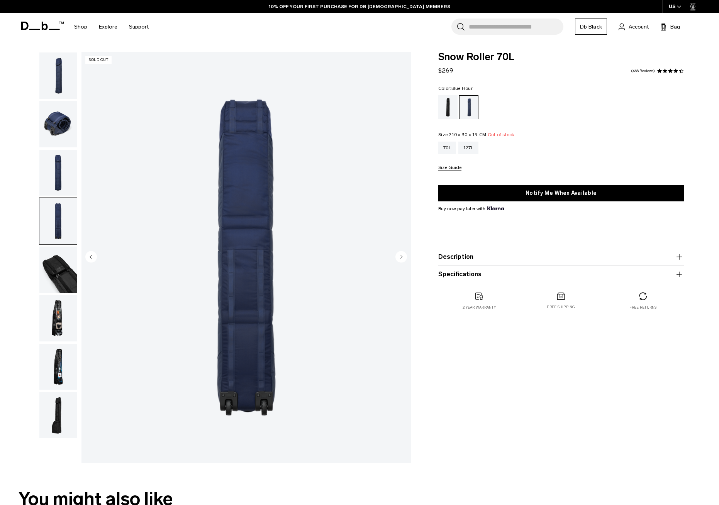
click at [60, 171] on img "button" at bounding box center [57, 173] width 37 height 46
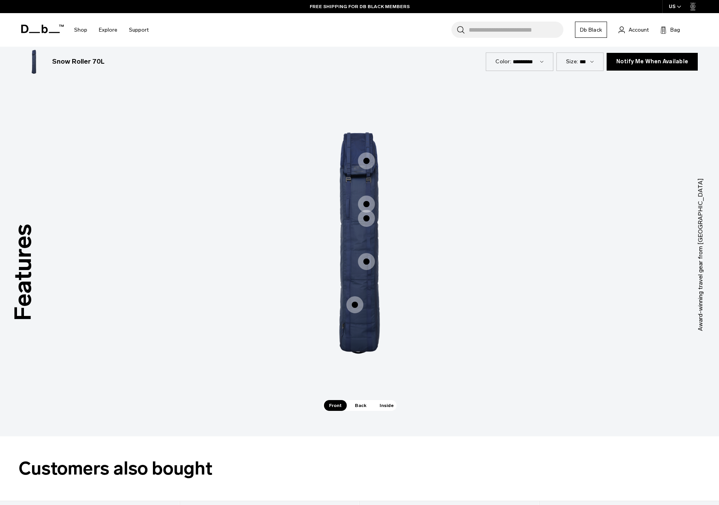
scroll to position [1012, 0]
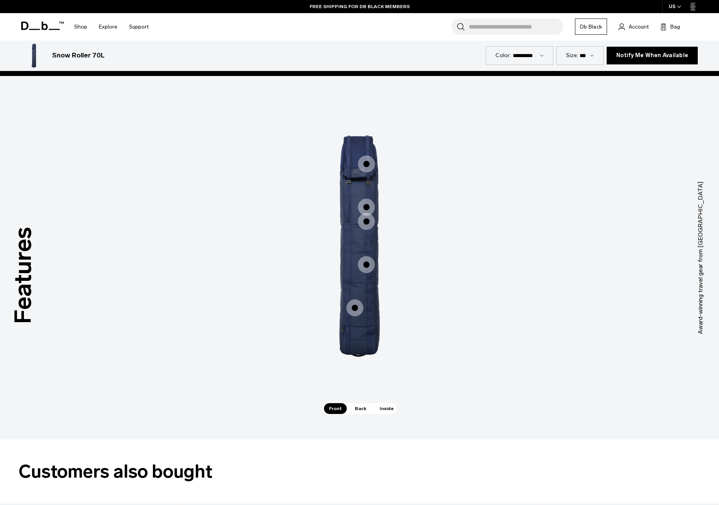
click at [368, 164] on span "1 / 3" at bounding box center [366, 164] width 17 height 17
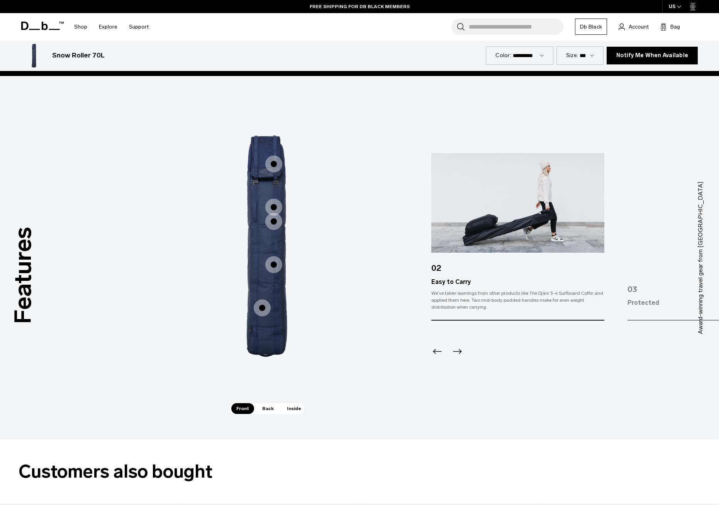
click at [456, 351] on icon "Next slide" at bounding box center [457, 351] width 12 height 12
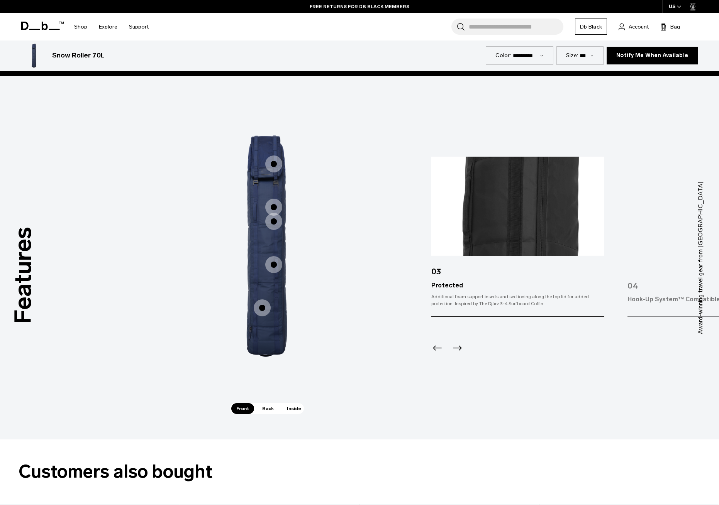
click at [456, 348] on icon "Next slide" at bounding box center [457, 348] width 9 height 5
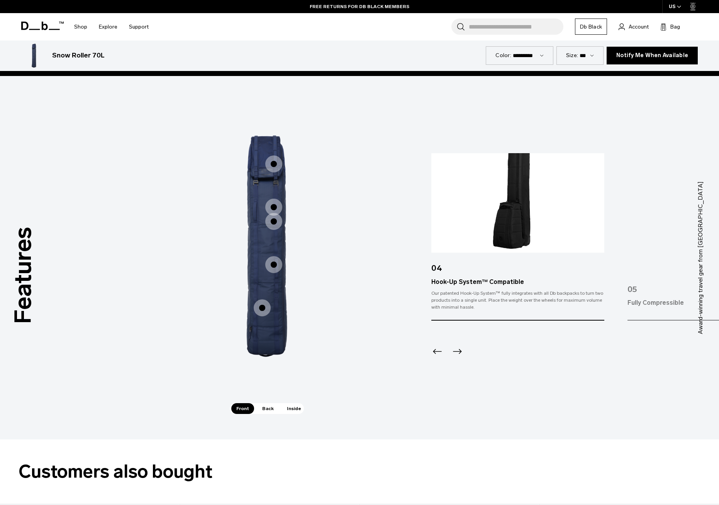
click at [456, 348] on icon "Next slide" at bounding box center [457, 351] width 12 height 12
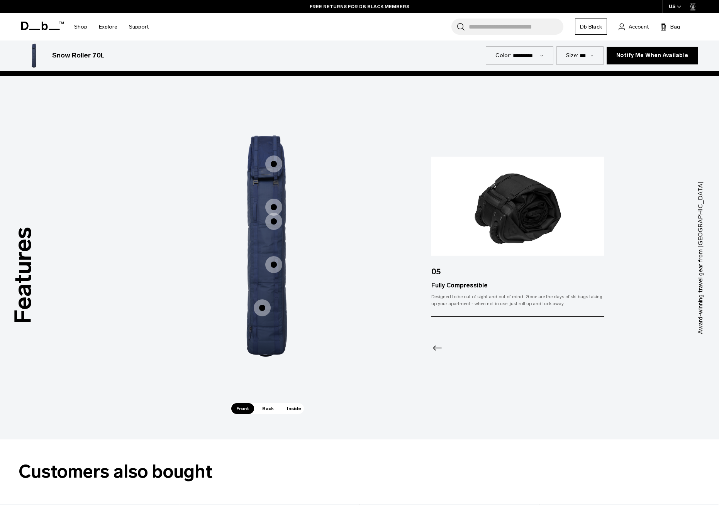
click at [456, 348] on div at bounding box center [517, 338] width 173 height 42
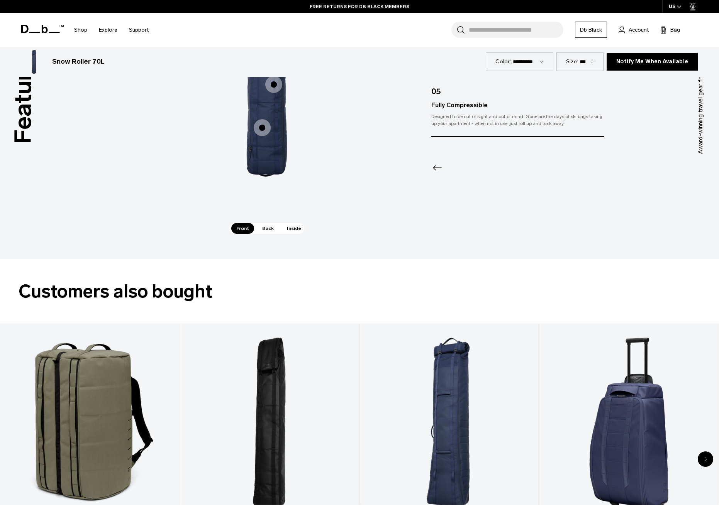
scroll to position [1201, 0]
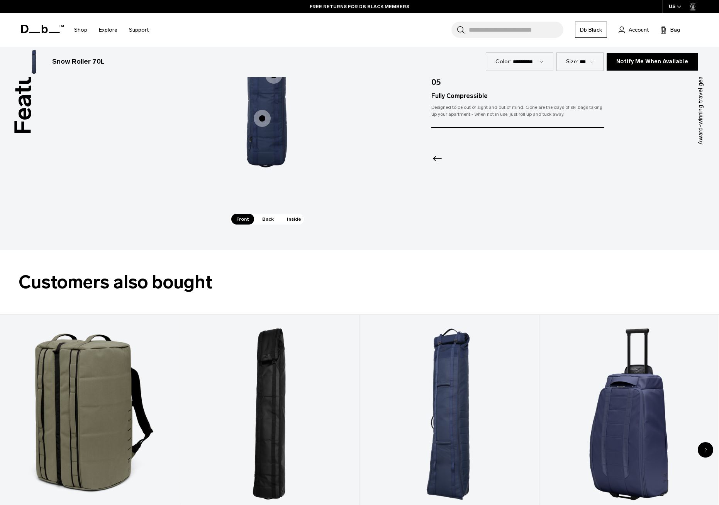
click at [260, 220] on span "Back" at bounding box center [268, 219] width 22 height 11
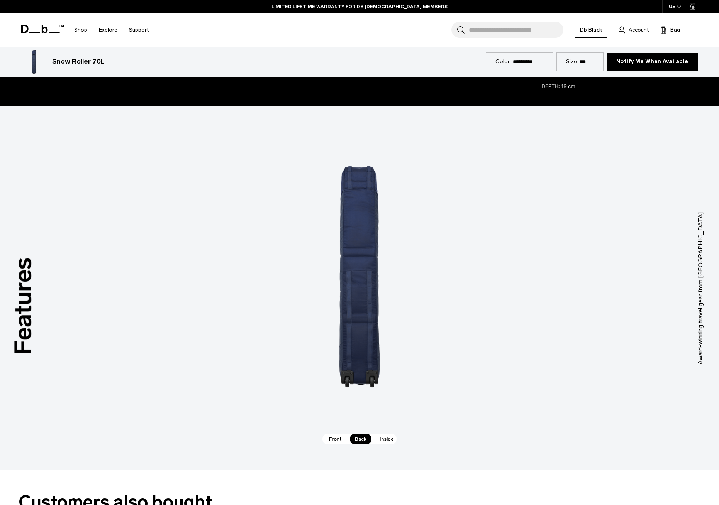
scroll to position [1015, 0]
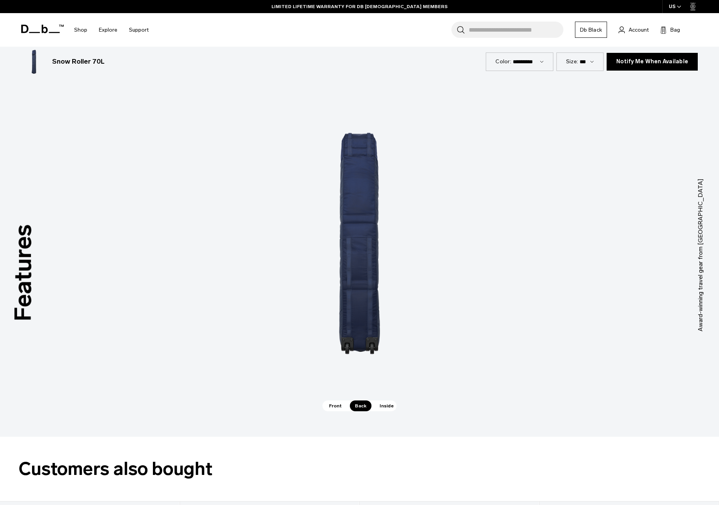
click at [385, 404] on span "Inside" at bounding box center [386, 406] width 24 height 11
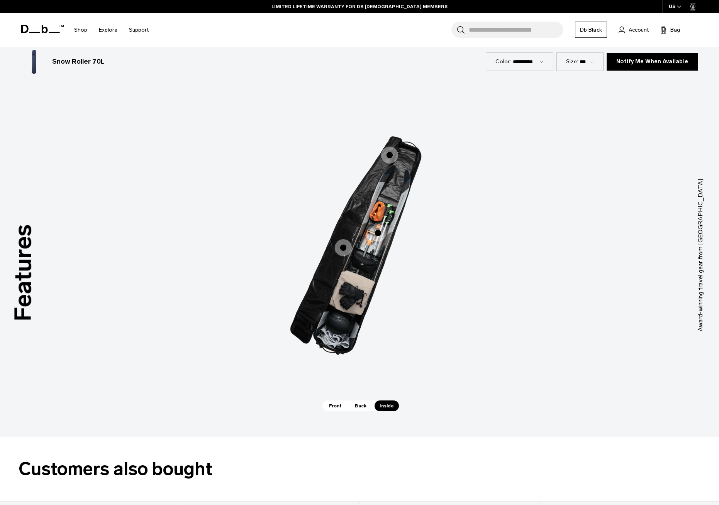
click at [342, 248] on span "3 / 3" at bounding box center [343, 247] width 17 height 17
click at [376, 230] on span "3 / 3" at bounding box center [377, 233] width 17 height 17
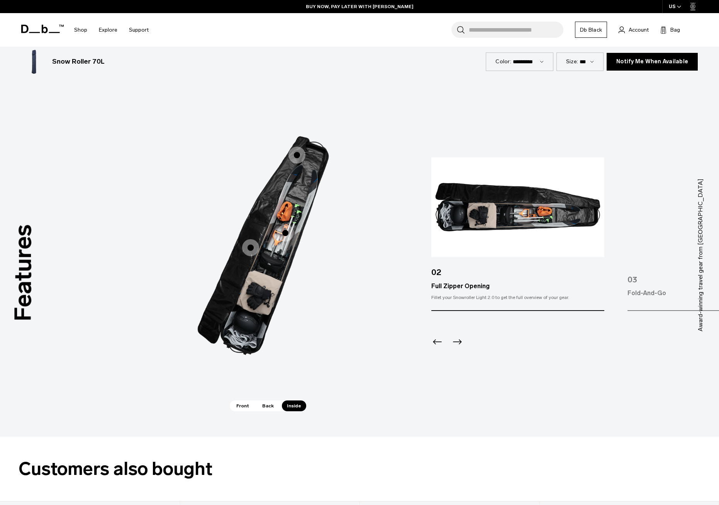
scroll to position [1016, 0]
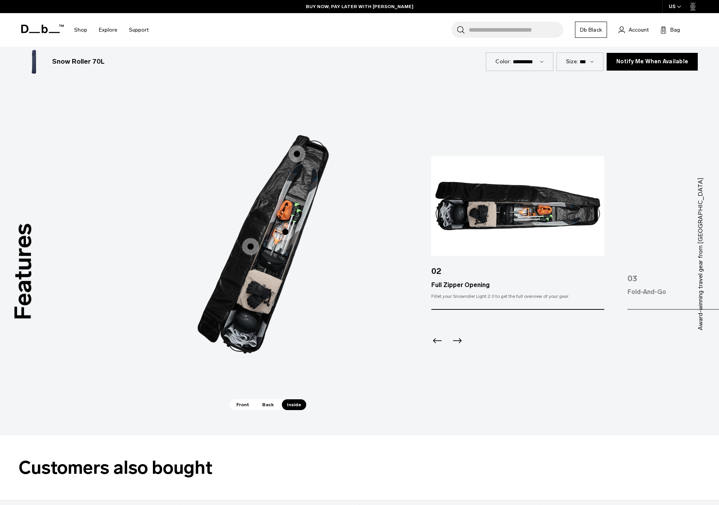
click at [459, 340] on icon "Next slide" at bounding box center [457, 341] width 12 height 12
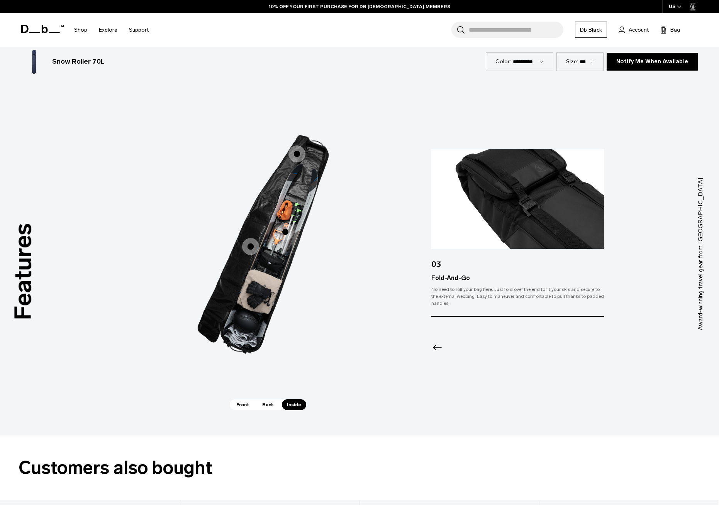
scroll to position [1016, 0]
click at [433, 345] on icon "Previous slide" at bounding box center [437, 348] width 12 height 12
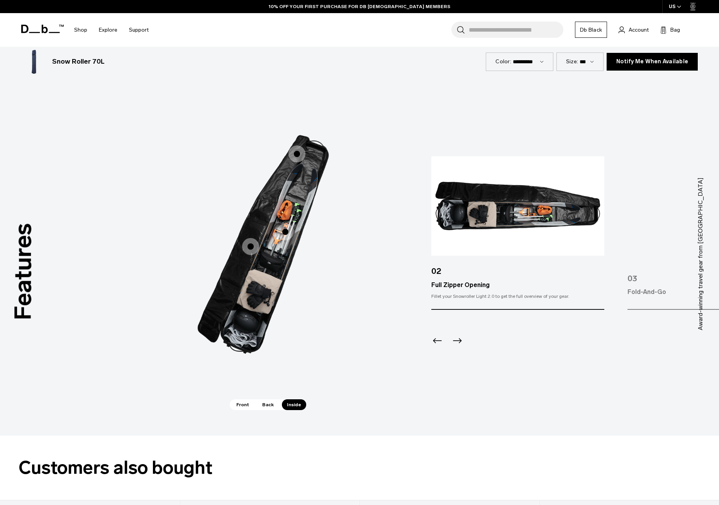
scroll to position [1016, 0]
click at [435, 340] on icon "Previous slide" at bounding box center [437, 341] width 12 height 12
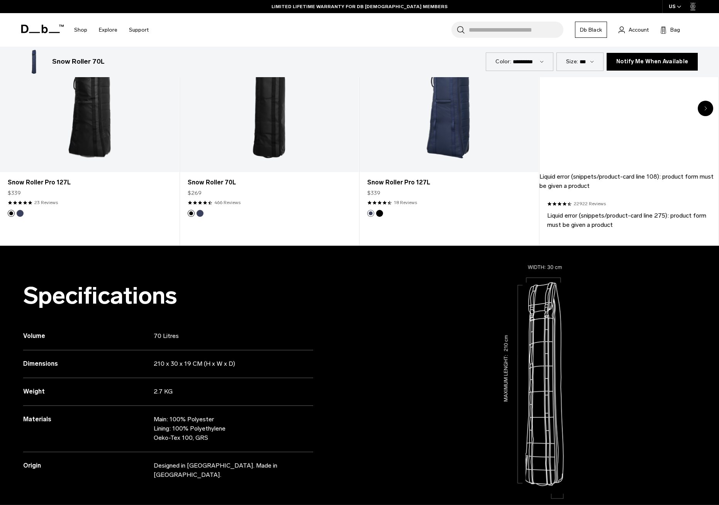
scroll to position [0, 0]
